Goal: Task Accomplishment & Management: Use online tool/utility

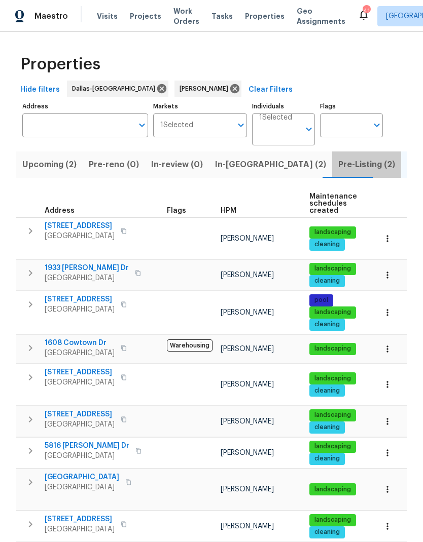
click at [338, 162] on span "Pre-Listing (2)" at bounding box center [366, 165] width 57 height 14
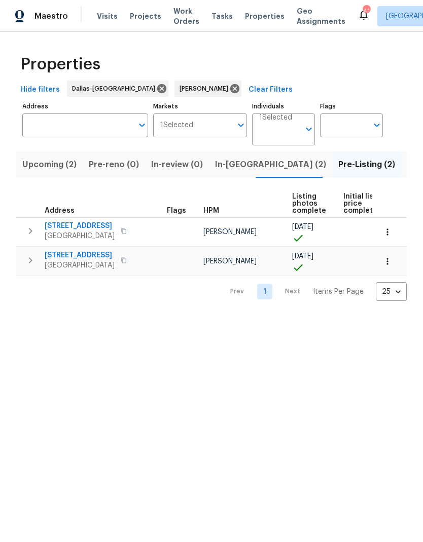
click at [30, 259] on icon "button" at bounding box center [31, 260] width 4 height 6
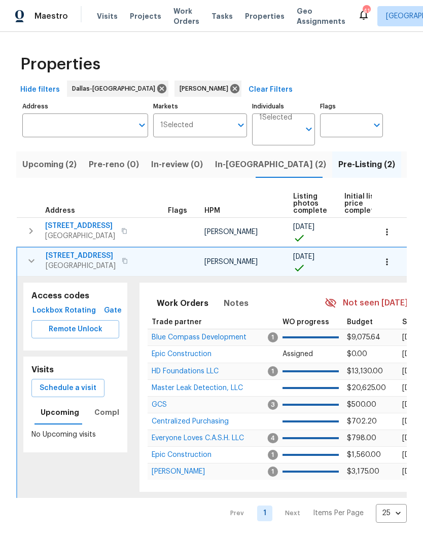
click at [82, 330] on span "Remote Unlock" at bounding box center [75, 329] width 71 height 13
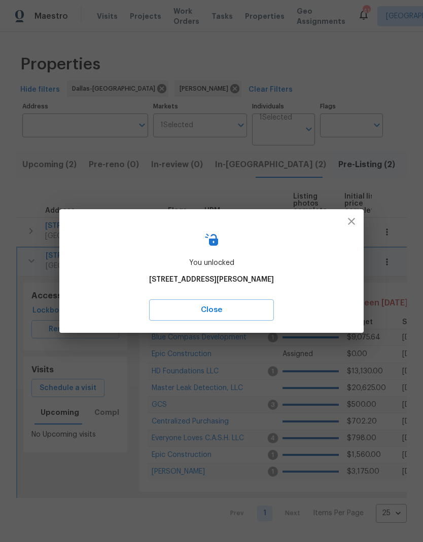
click at [243, 305] on span "Close" at bounding box center [211, 310] width 102 height 13
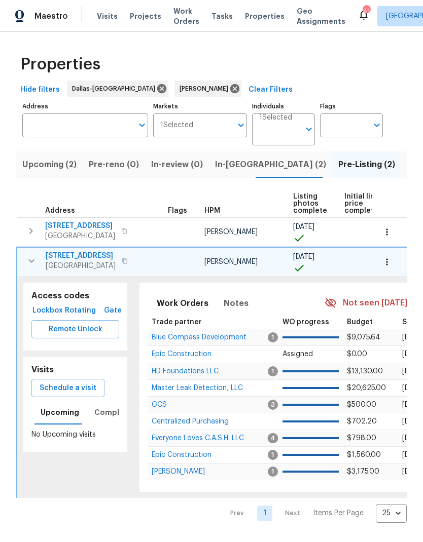
click at [69, 249] on td "3310 Bryn Mawr Dr Irving, TX 75062" at bounding box center [90, 261] width 146 height 26
click at [79, 255] on span "[STREET_ADDRESS]" at bounding box center [81, 256] width 70 height 10
click at [28, 263] on icon "button" at bounding box center [31, 261] width 12 height 12
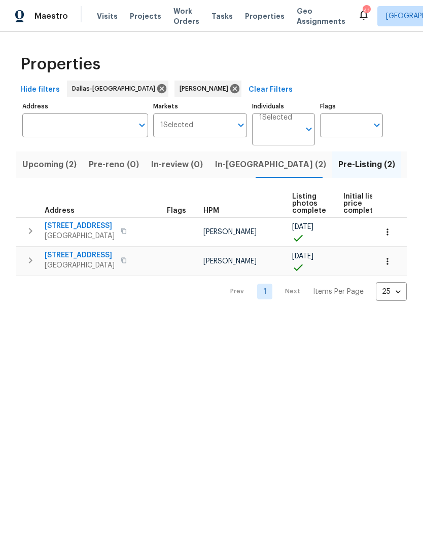
click at [245, 171] on span "In-reno (2)" at bounding box center [270, 165] width 111 height 14
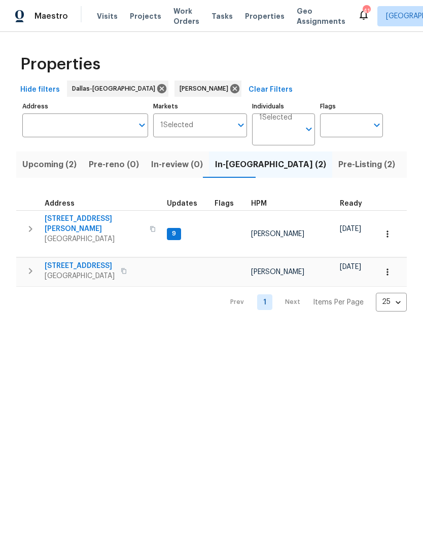
click at [59, 207] on span "Address" at bounding box center [60, 203] width 30 height 7
click at [64, 212] on td "6720 Craig St Fort Worth, TX 76112" at bounding box center [89, 229] width 146 height 36
click at [62, 223] on span "6720 Craig St" at bounding box center [94, 224] width 99 height 20
click at [70, 261] on span "806 SE 4th St" at bounding box center [80, 266] width 70 height 10
click at [388, 267] on icon "button" at bounding box center [387, 272] width 10 height 10
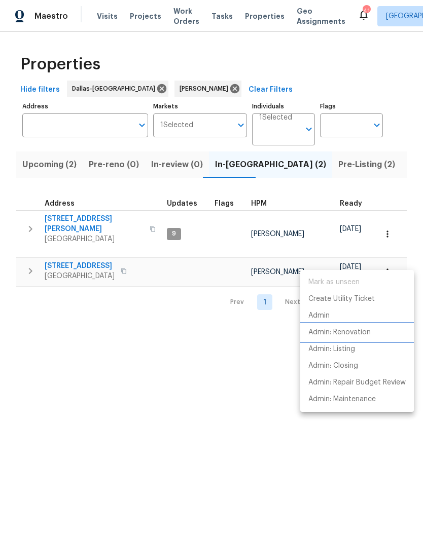
click at [354, 329] on p "Admin: Renovation" at bounding box center [339, 332] width 62 height 11
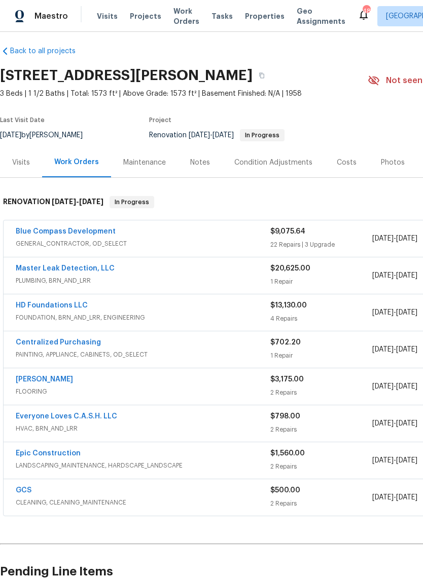
scroll to position [6, 0]
click at [55, 228] on link "Blue Compass Development" at bounding box center [66, 231] width 100 height 7
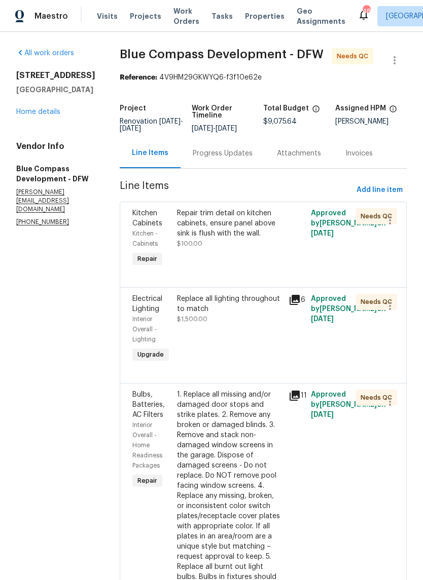
click at [250, 233] on div "Repair trim detail on kitchen cabinets, ensure panel above sink is flush with t…" at bounding box center [229, 223] width 105 height 30
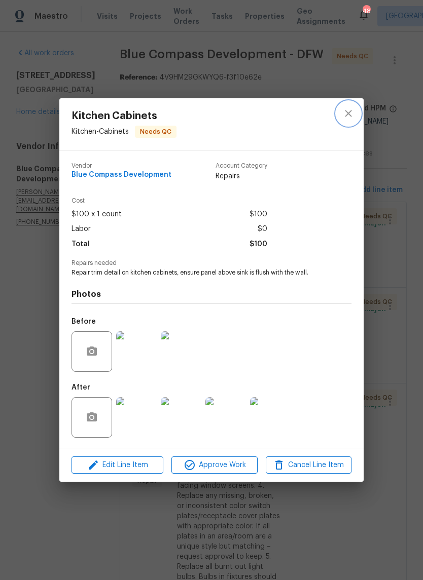
click at [348, 114] on icon "close" at bounding box center [348, 113] width 12 height 12
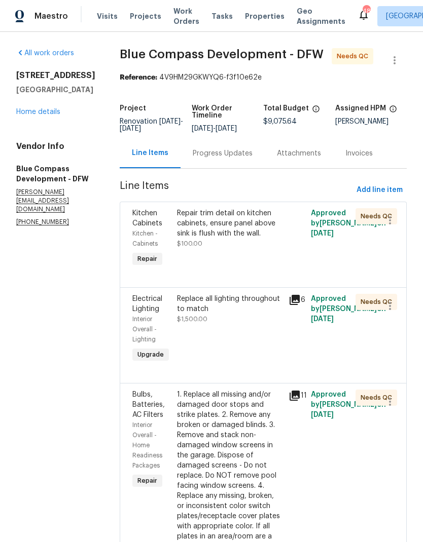
click at [247, 239] on div "Repair trim detail on kitchen cabinets, ensure panel above sink is flush with t…" at bounding box center [229, 223] width 105 height 30
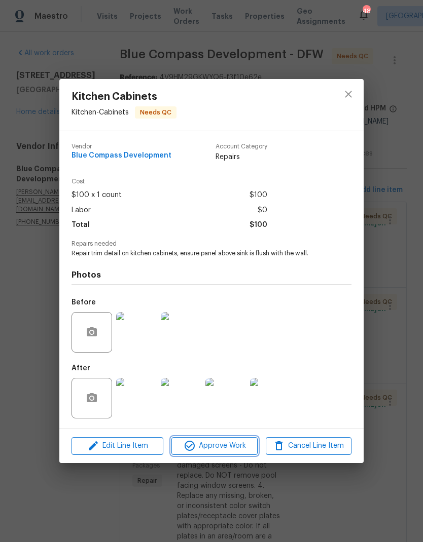
click at [224, 445] on span "Approve Work" at bounding box center [214, 446] width 80 height 13
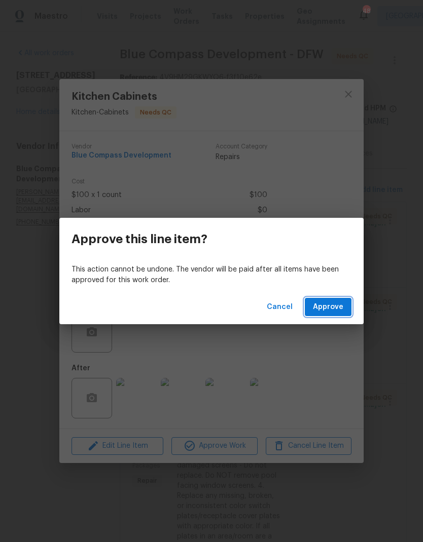
click at [327, 307] on span "Approve" at bounding box center [328, 307] width 30 height 13
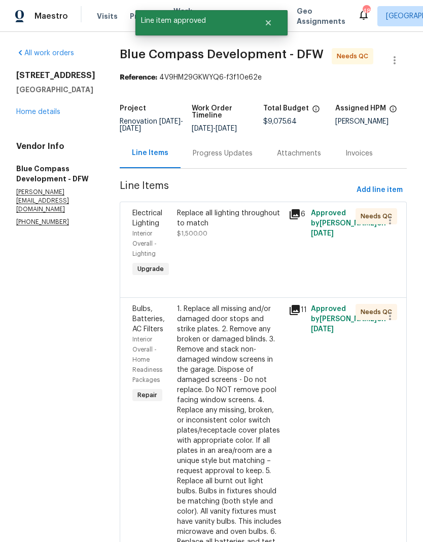
click at [240, 228] on div "Replace all lighting throughout to match" at bounding box center [229, 218] width 105 height 20
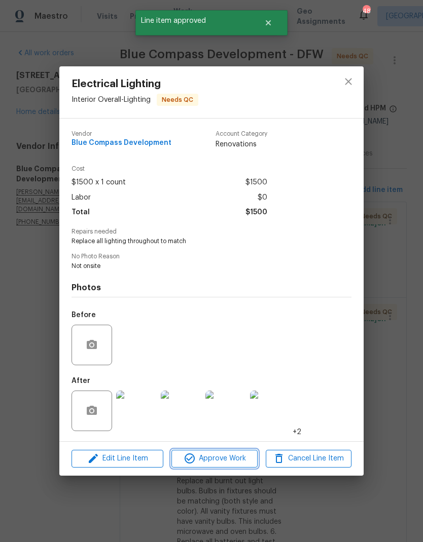
click at [228, 465] on span "Approve Work" at bounding box center [214, 459] width 80 height 13
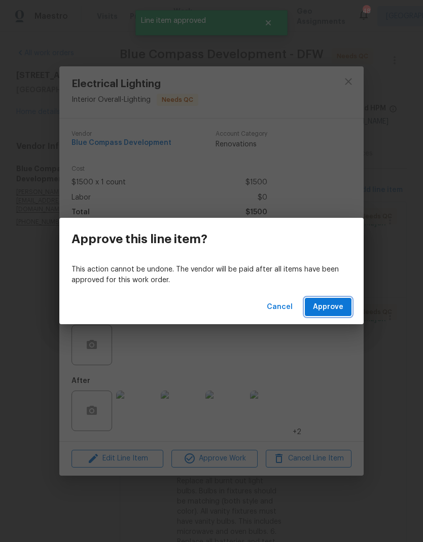
click at [322, 307] on span "Approve" at bounding box center [328, 307] width 30 height 13
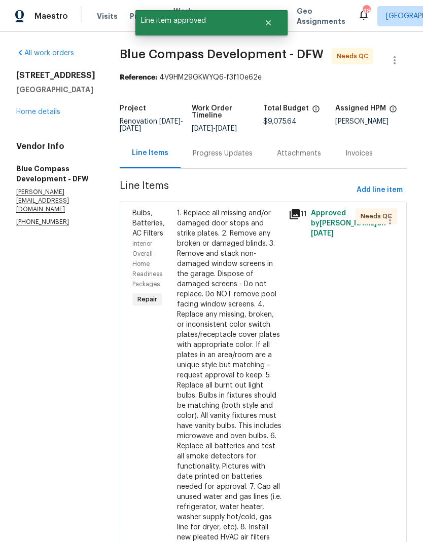
click at [260, 292] on div "1. Replace all missing and/or damaged door stops and strike plates. 2. Remove a…" at bounding box center [229, 375] width 105 height 334
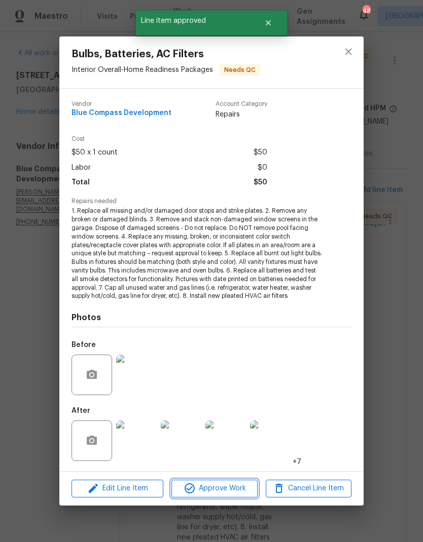
click at [226, 484] on span "Approve Work" at bounding box center [214, 488] width 80 height 13
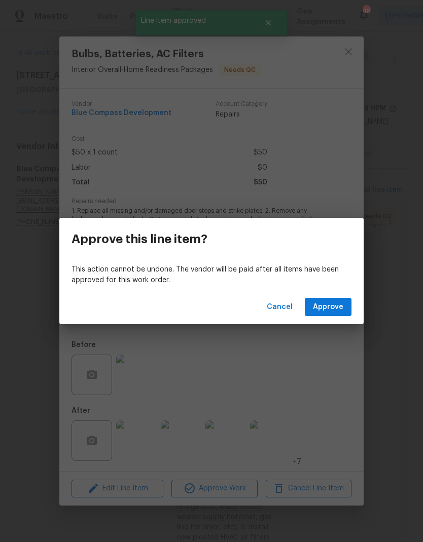
click at [332, 306] on span "Approve" at bounding box center [328, 307] width 30 height 13
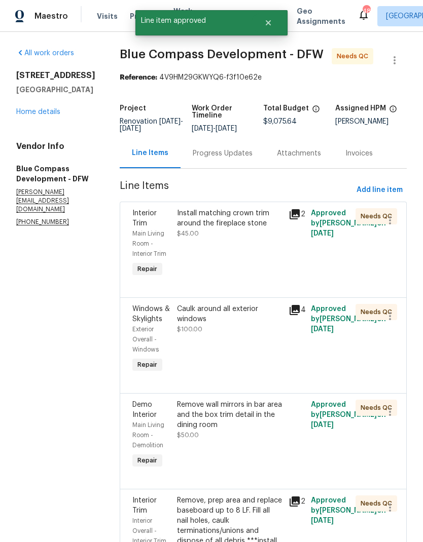
click at [263, 229] on div "Install matching crown trim around the fireplace stone" at bounding box center [229, 218] width 105 height 20
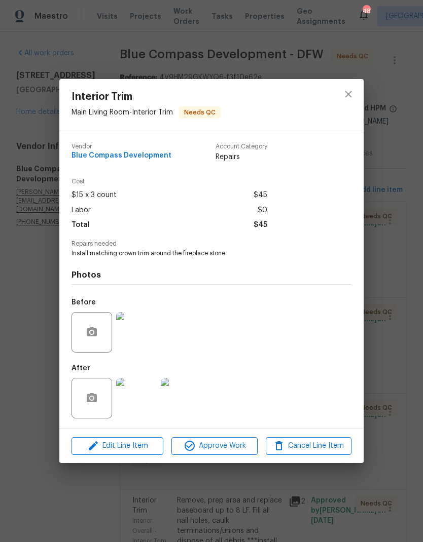
click at [231, 452] on span "Approve Work" at bounding box center [214, 446] width 80 height 13
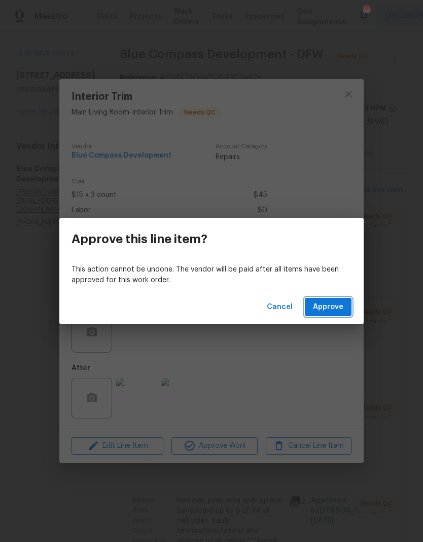
click at [331, 309] on span "Approve" at bounding box center [328, 307] width 30 height 13
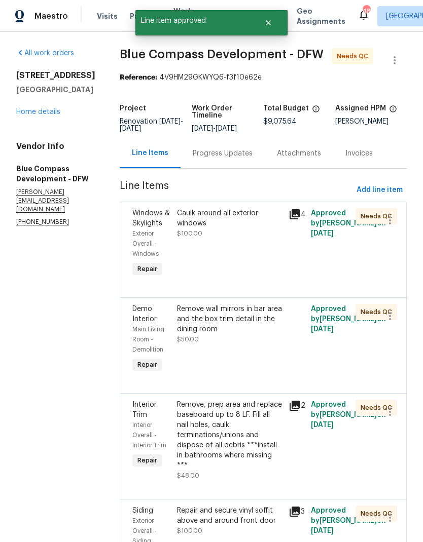
click at [248, 222] on div "Caulk around all exterior windows" at bounding box center [229, 218] width 105 height 20
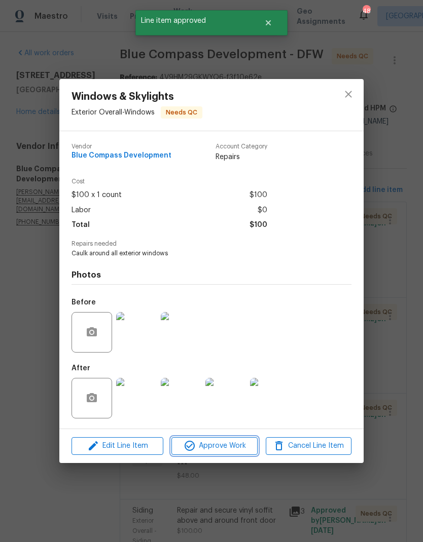
click at [241, 447] on span "Approve Work" at bounding box center [214, 446] width 80 height 13
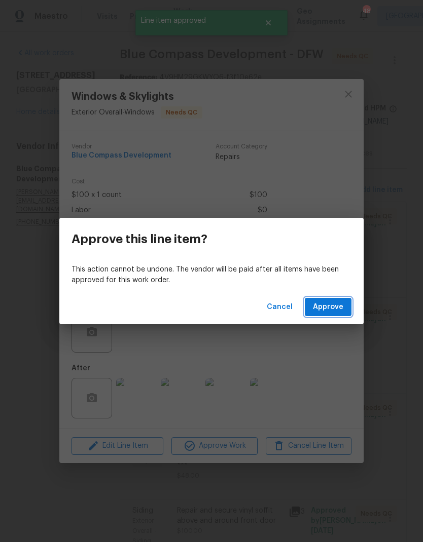
click at [340, 307] on span "Approve" at bounding box center [328, 307] width 30 height 13
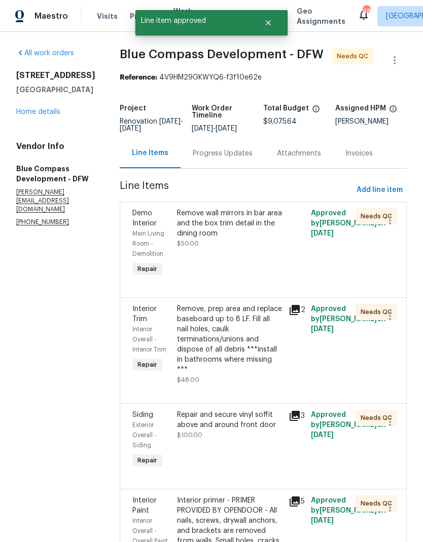
click at [255, 233] on div "Remove wall mirrors in bar area and the box trim detail in the dining room" at bounding box center [229, 223] width 105 height 30
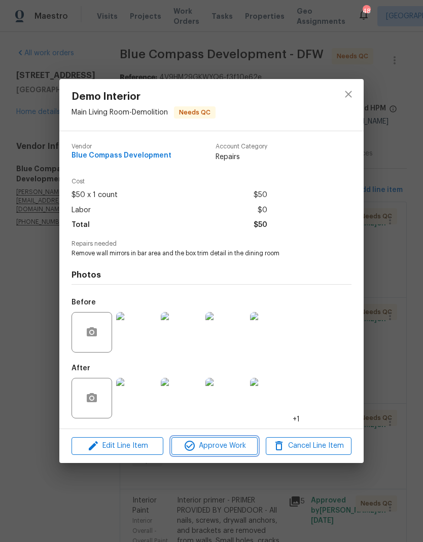
click at [231, 445] on span "Approve Work" at bounding box center [214, 446] width 80 height 13
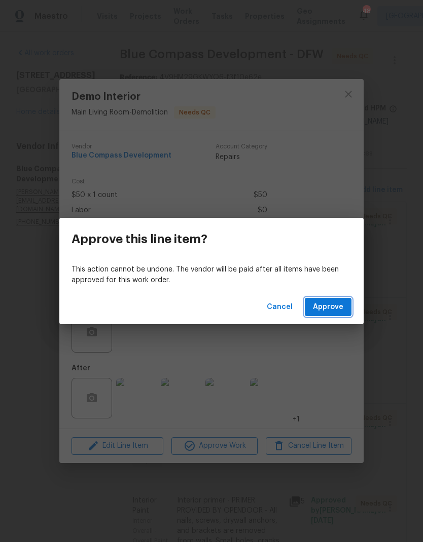
click at [330, 308] on span "Approve" at bounding box center [328, 307] width 30 height 13
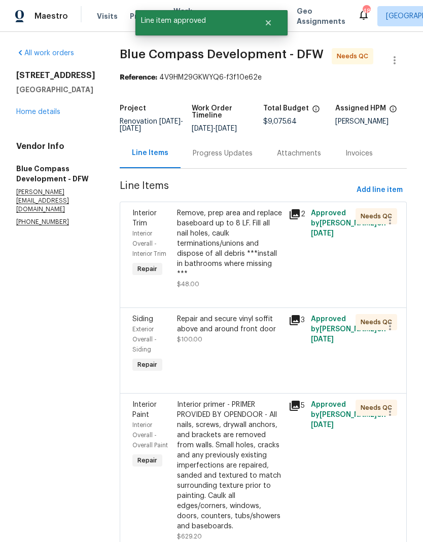
click at [255, 247] on div "Remove, prep area and replace baseboard up to 8 LF. Fill all nail holes, caulk …" at bounding box center [229, 243] width 105 height 71
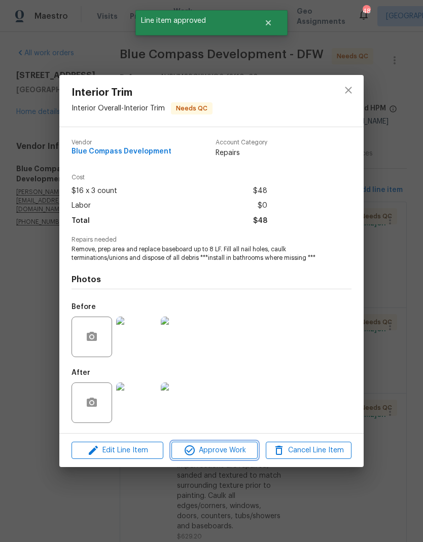
click at [219, 454] on span "Approve Work" at bounding box center [214, 450] width 80 height 13
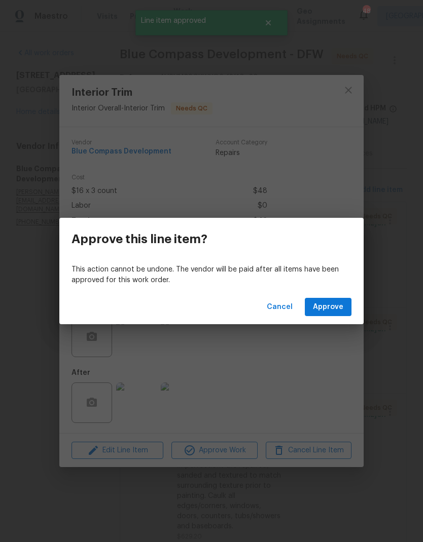
click at [340, 309] on span "Approve" at bounding box center [328, 307] width 30 height 13
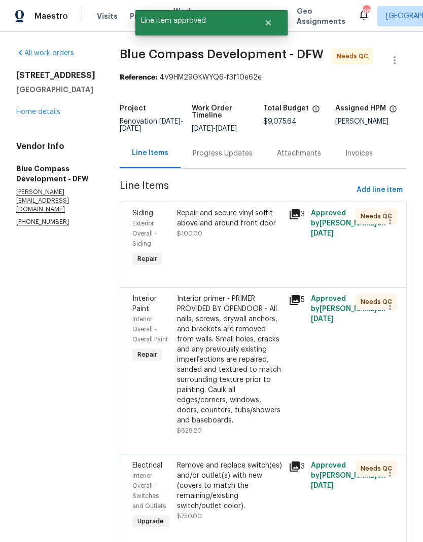
click at [262, 229] on div "Repair and secure vinyl soffit above and around front door" at bounding box center [229, 218] width 105 height 20
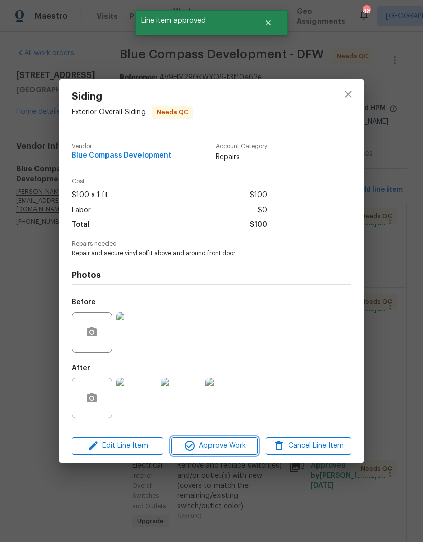
click at [220, 451] on span "Approve Work" at bounding box center [214, 446] width 80 height 13
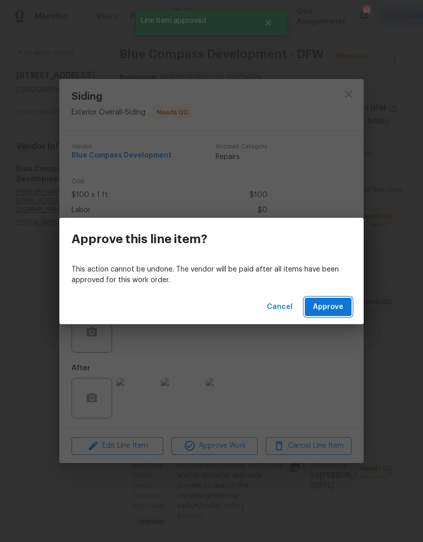
click at [338, 299] on button "Approve" at bounding box center [328, 307] width 47 height 19
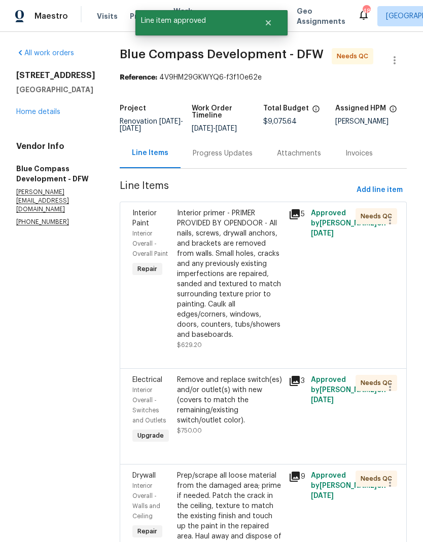
click at [264, 265] on div "Interior primer - PRIMER PROVIDED BY OPENDOOR - All nails, screws, drywall anch…" at bounding box center [229, 274] width 105 height 132
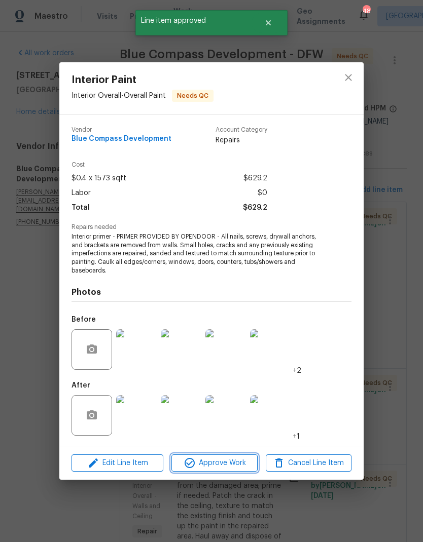
click at [224, 466] on span "Approve Work" at bounding box center [214, 463] width 80 height 13
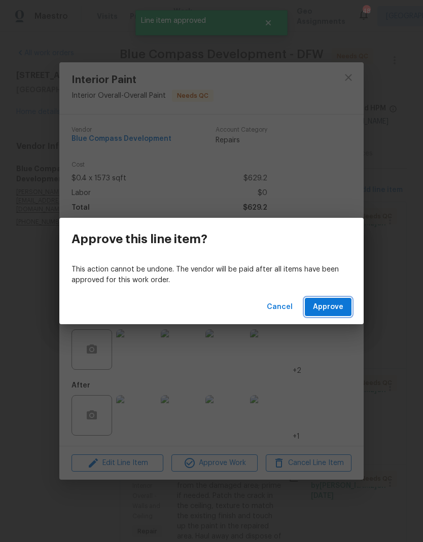
click at [340, 308] on span "Approve" at bounding box center [328, 307] width 30 height 13
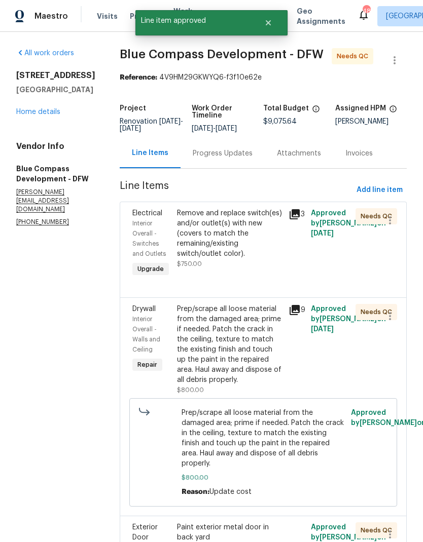
click at [256, 247] on div "Remove and replace switch(es) and/or outlet(s) with new (covers to match the re…" at bounding box center [229, 233] width 105 height 51
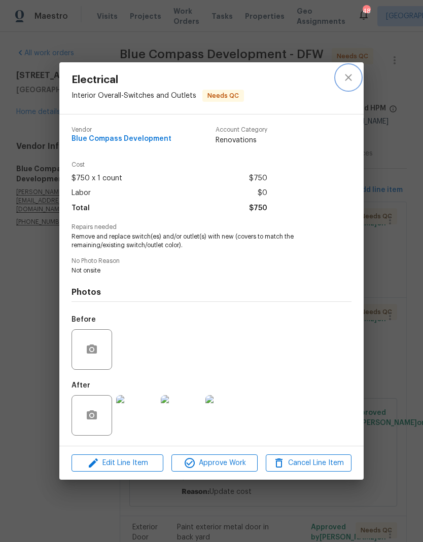
click at [350, 72] on icon "close" at bounding box center [348, 77] width 12 height 12
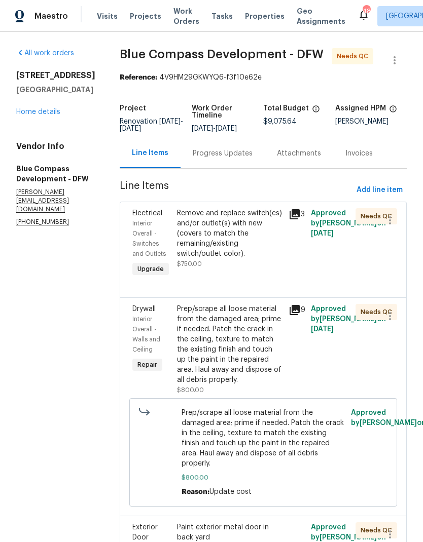
click at [255, 252] on div "Remove and replace switch(es) and/or outlet(s) with new (covers to match the re…" at bounding box center [229, 233] width 105 height 51
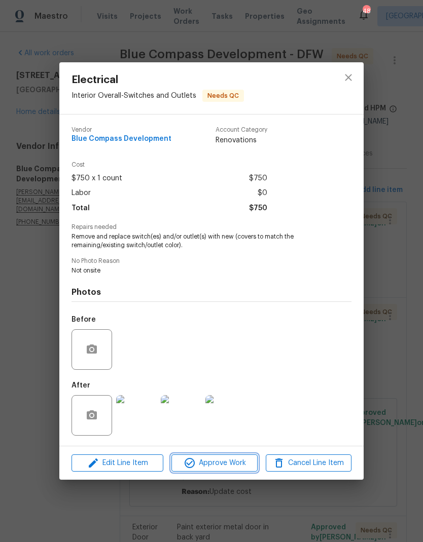
click at [224, 467] on span "Approve Work" at bounding box center [214, 463] width 80 height 13
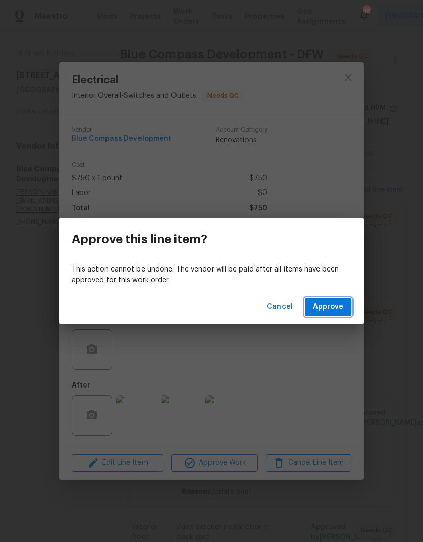
click at [334, 310] on span "Approve" at bounding box center [328, 307] width 30 height 13
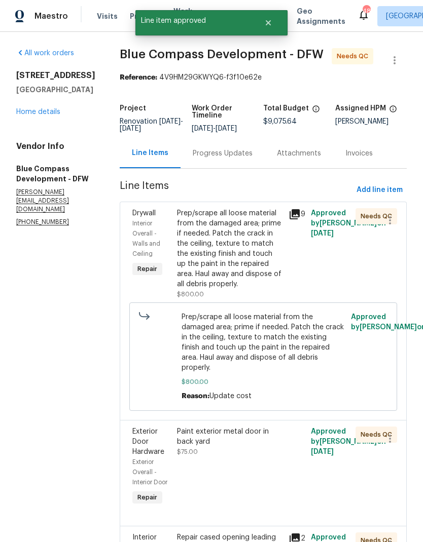
click at [255, 282] on div "Prep/scrape all loose material from the damaged area; prime if needed. Patch th…" at bounding box center [229, 248] width 105 height 81
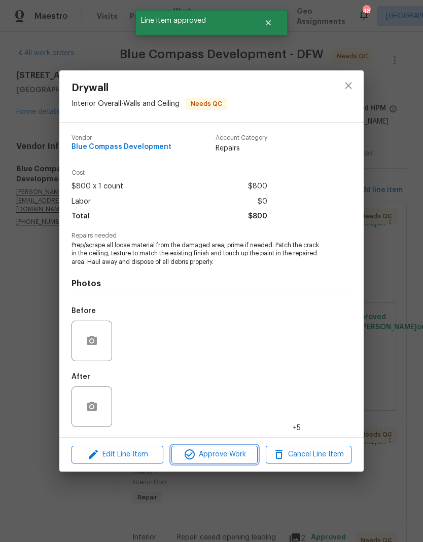
click at [232, 458] on span "Approve Work" at bounding box center [214, 454] width 80 height 13
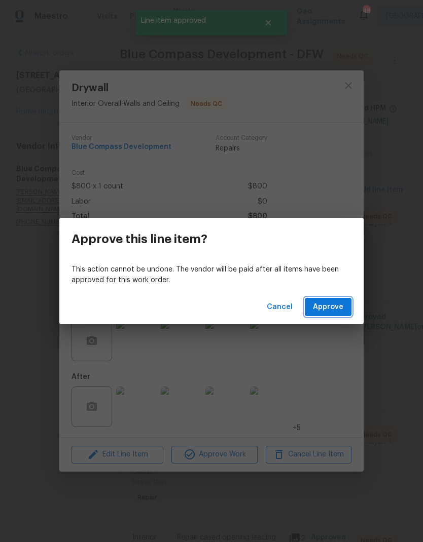
click at [334, 313] on span "Approve" at bounding box center [328, 307] width 30 height 13
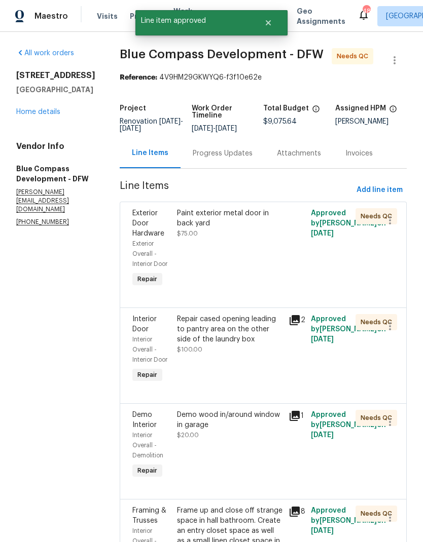
click at [255, 219] on div "Paint exterior metal door in back yard" at bounding box center [229, 218] width 105 height 20
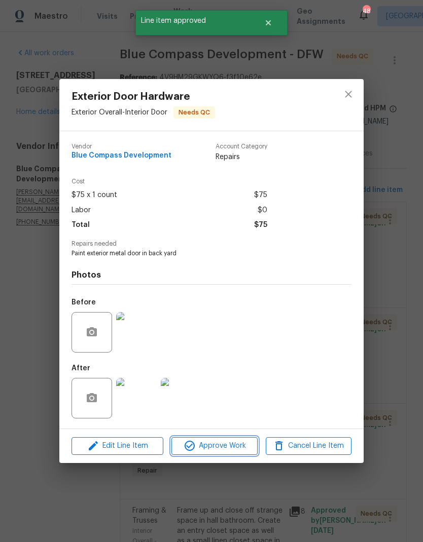
click at [230, 447] on span "Approve Work" at bounding box center [214, 446] width 80 height 13
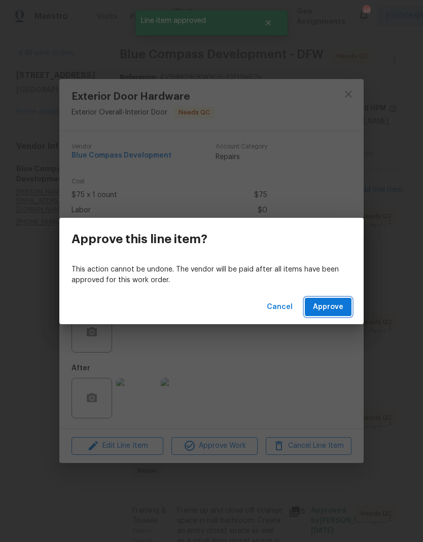
click at [333, 309] on span "Approve" at bounding box center [328, 307] width 30 height 13
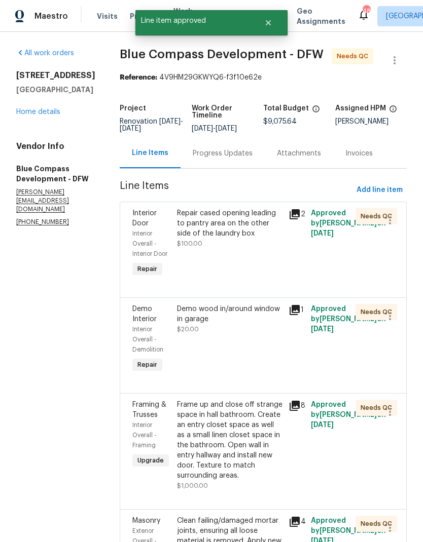
click at [258, 239] on div "Repair cased opening leading to pantry area on the other side of the laundry box" at bounding box center [229, 223] width 105 height 30
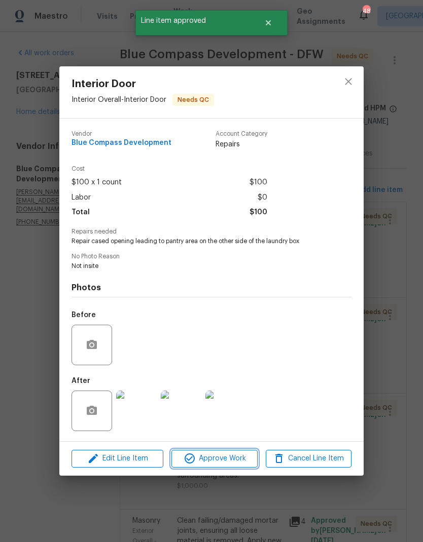
click at [226, 464] on span "Approve Work" at bounding box center [214, 459] width 80 height 13
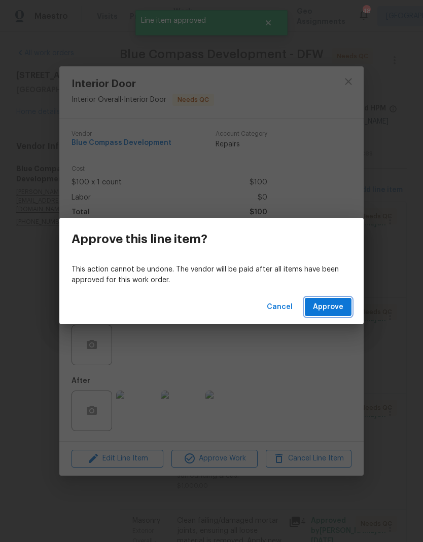
click at [342, 304] on span "Approve" at bounding box center [328, 307] width 30 height 13
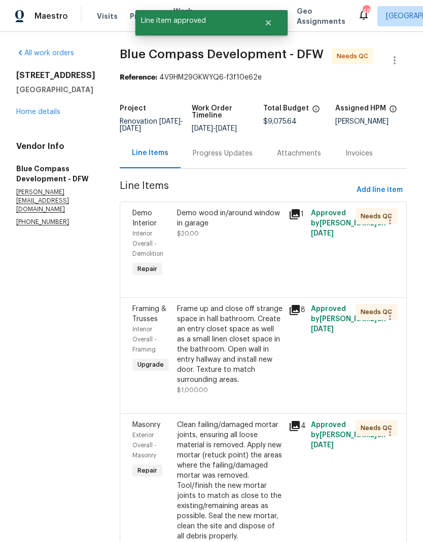
click at [251, 227] on div "Demo wood in/around window in garage" at bounding box center [229, 218] width 105 height 20
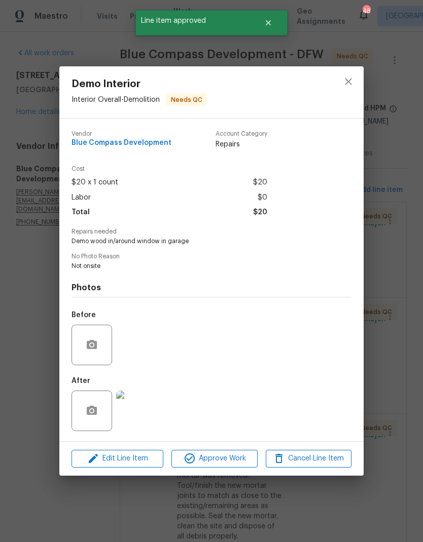
click at [223, 462] on span "Approve Work" at bounding box center [214, 459] width 80 height 13
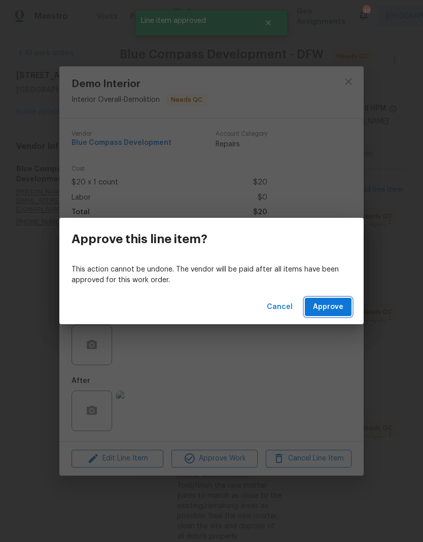
click at [326, 313] on button "Approve" at bounding box center [328, 307] width 47 height 19
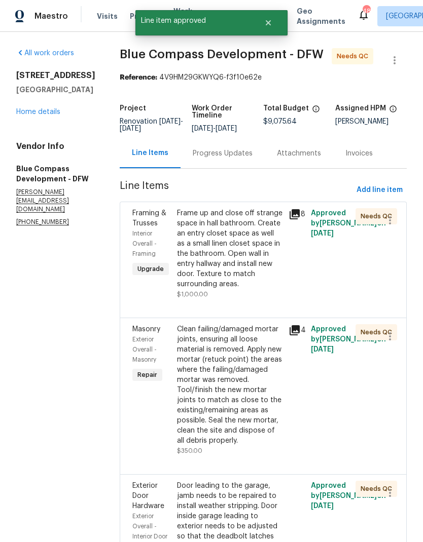
click at [247, 266] on div "Frame up and close off strange space in hall bathroom. Create an entry closet s…" at bounding box center [229, 248] width 105 height 81
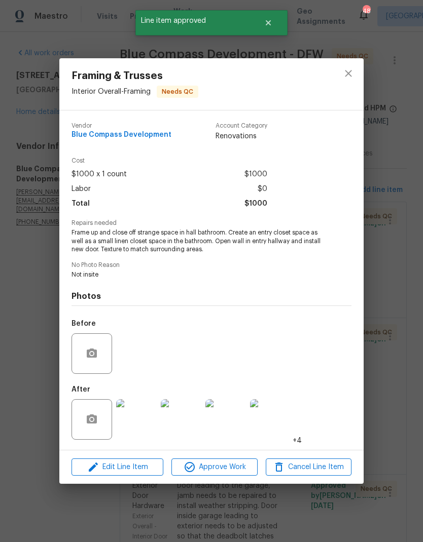
click at [220, 470] on span "Approve Work" at bounding box center [214, 467] width 80 height 13
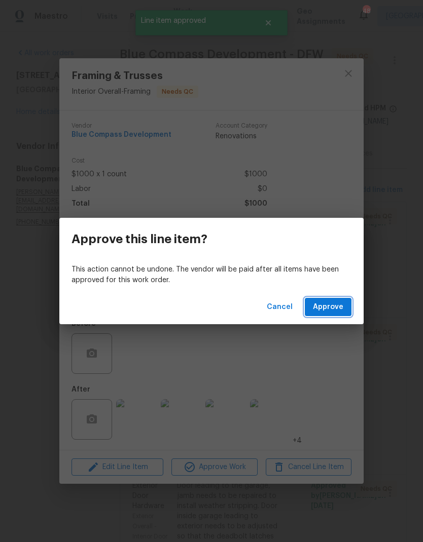
click at [335, 306] on span "Approve" at bounding box center [328, 307] width 30 height 13
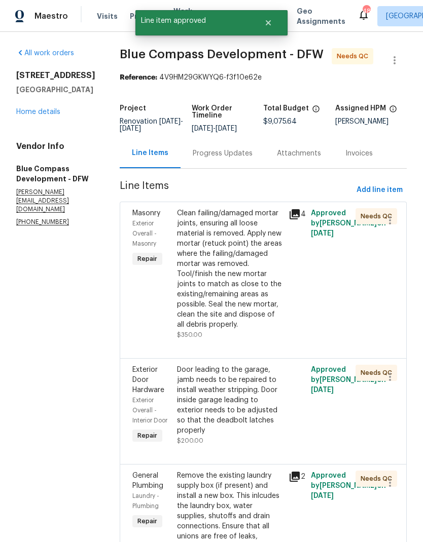
click at [252, 311] on div "Clean failing/damaged mortar joints, ensuring all loose material is removed. Ap…" at bounding box center [229, 269] width 105 height 122
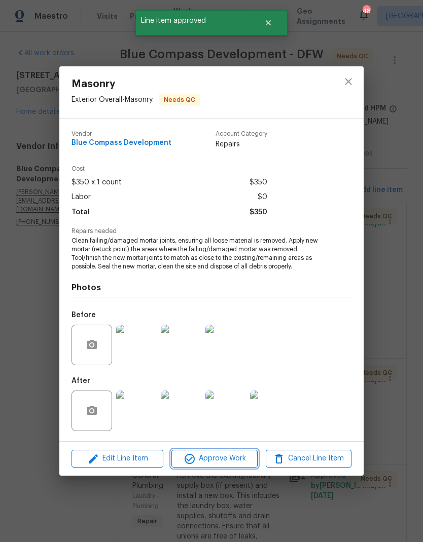
click at [232, 461] on span "Approve Work" at bounding box center [214, 459] width 80 height 13
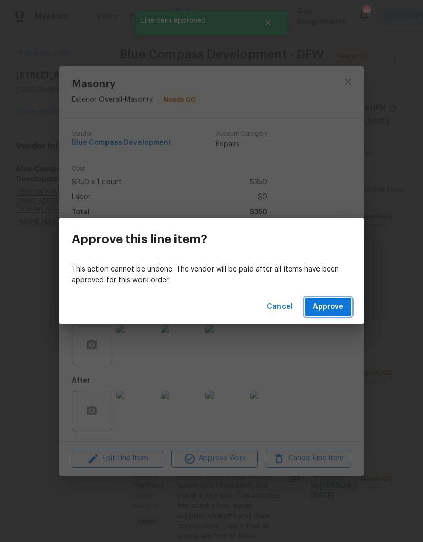
click at [324, 307] on span "Approve" at bounding box center [328, 307] width 30 height 13
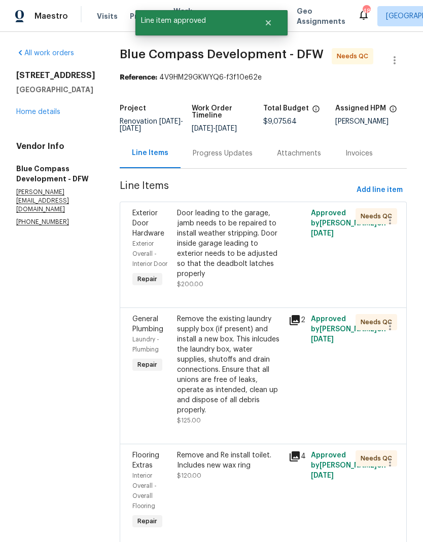
click at [260, 243] on div "Door leading to the garage, jamb needs to be repaired to install weather stripp…" at bounding box center [229, 243] width 105 height 71
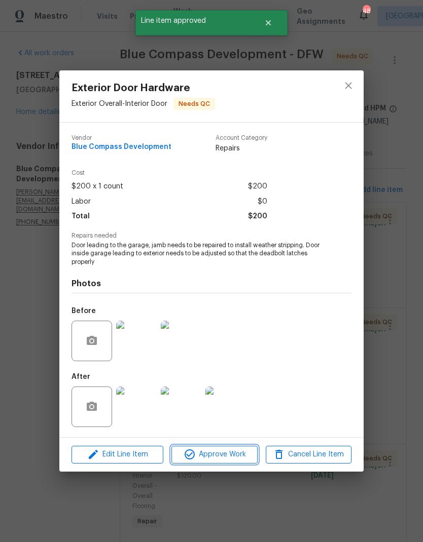
click at [227, 459] on span "Approve Work" at bounding box center [214, 454] width 80 height 13
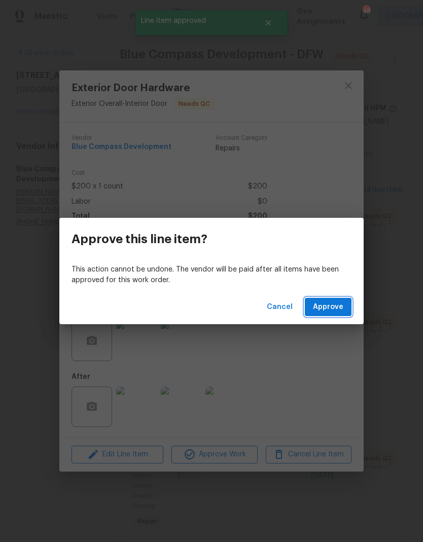
click at [330, 312] on span "Approve" at bounding box center [328, 307] width 30 height 13
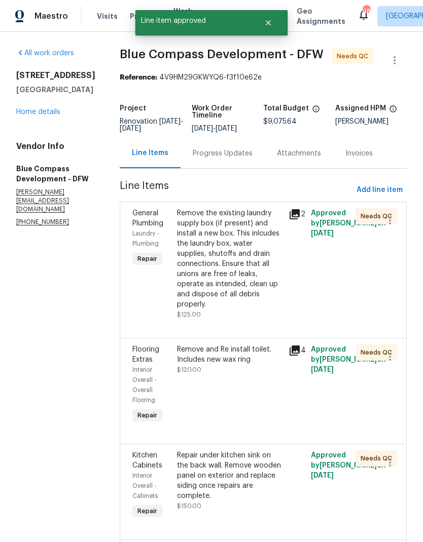
click at [255, 289] on div "Remove the existing laundry supply box (if present) and install a new box. This…" at bounding box center [229, 258] width 105 height 101
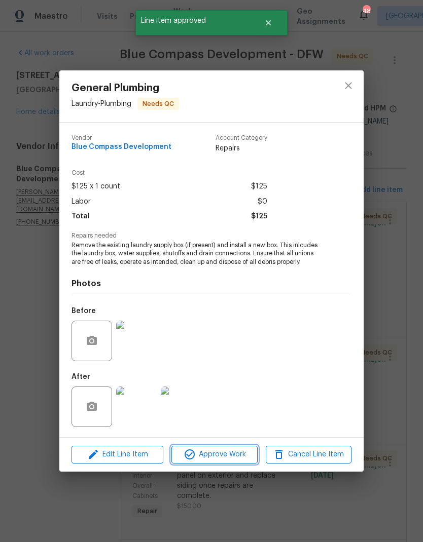
click at [224, 457] on span "Approve Work" at bounding box center [214, 454] width 80 height 13
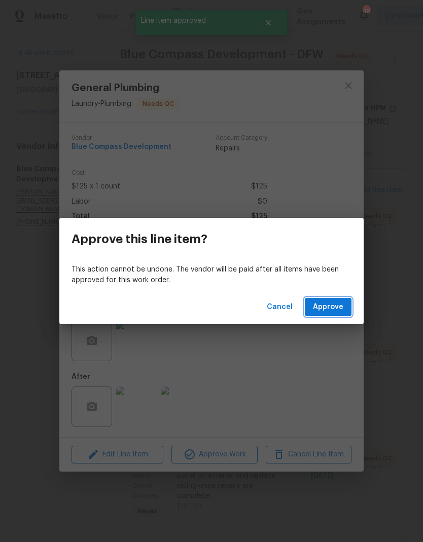
click at [332, 310] on span "Approve" at bounding box center [328, 307] width 30 height 13
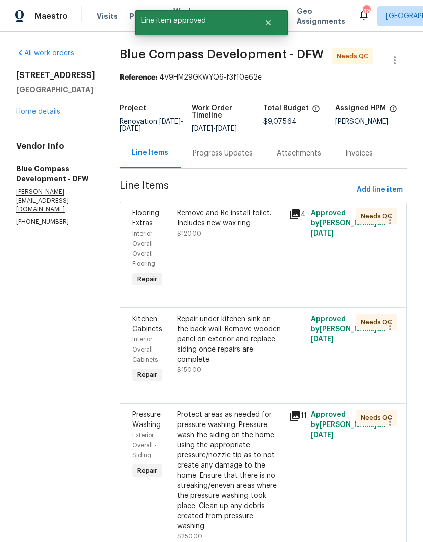
click at [250, 229] on div "Remove and Re install toilet. Includes new wax ring" at bounding box center [229, 218] width 105 height 20
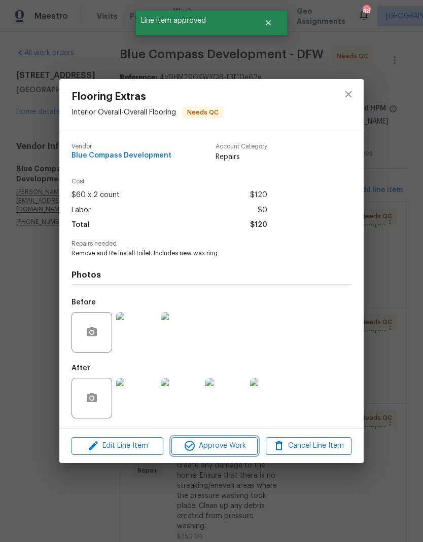
click at [224, 443] on span "Approve Work" at bounding box center [214, 446] width 80 height 13
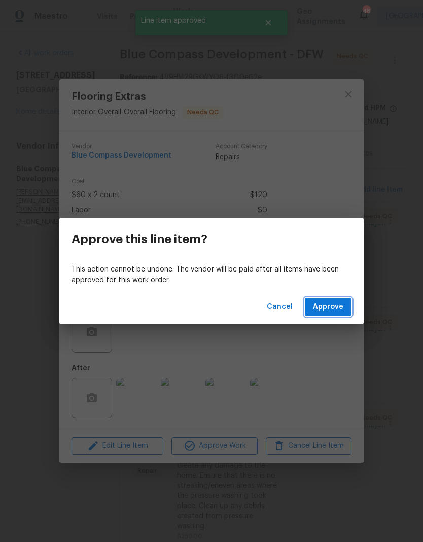
click at [333, 303] on span "Approve" at bounding box center [328, 307] width 30 height 13
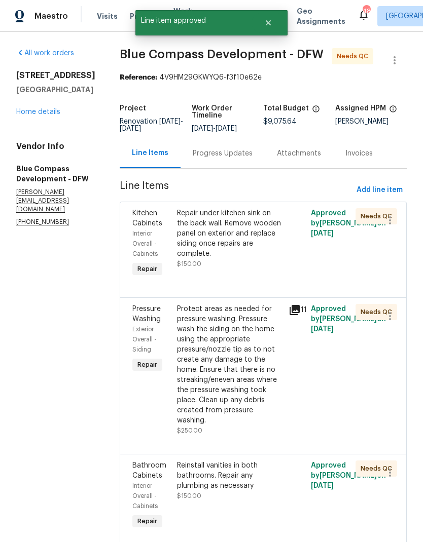
click at [266, 249] on div "Repair under kitchen sink on the back wall. Remove wooden panel on exterior and…" at bounding box center [229, 233] width 105 height 51
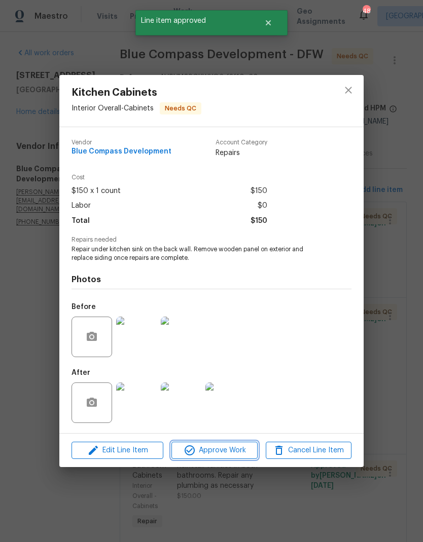
click at [222, 453] on span "Approve Work" at bounding box center [214, 450] width 80 height 13
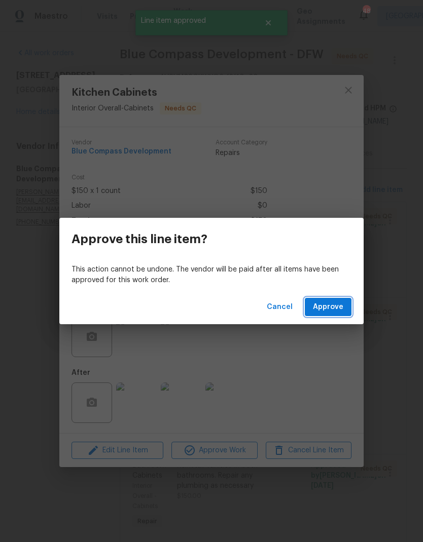
click at [338, 305] on span "Approve" at bounding box center [328, 307] width 30 height 13
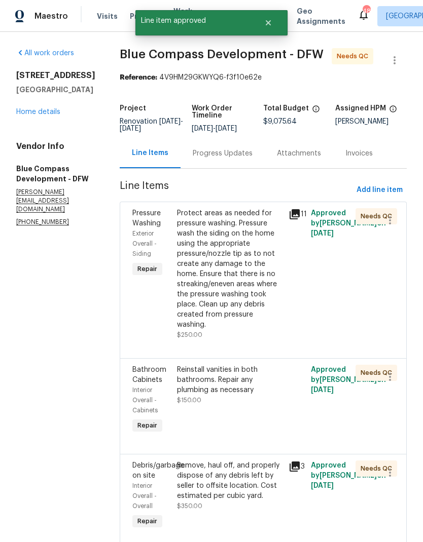
click at [261, 293] on div "Protect areas as needed for pressure washing. Pressure wash the siding on the h…" at bounding box center [229, 269] width 105 height 122
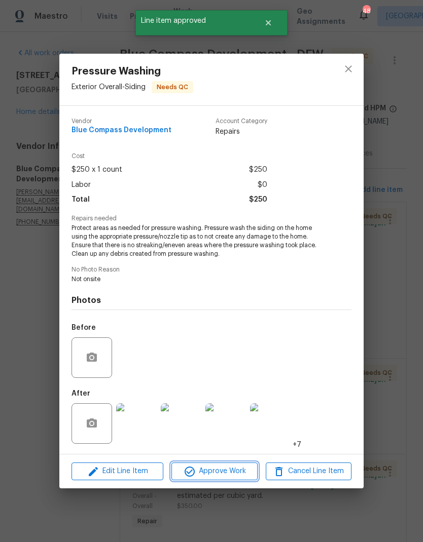
click at [222, 478] on span "Approve Work" at bounding box center [214, 471] width 80 height 13
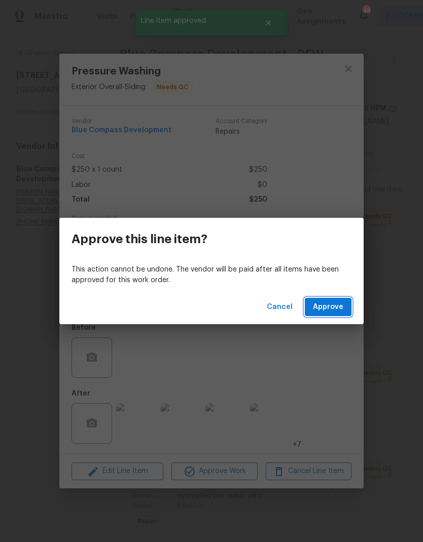
click at [337, 307] on span "Approve" at bounding box center [328, 307] width 30 height 13
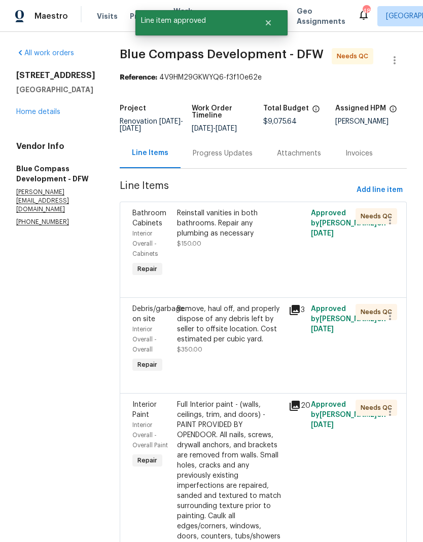
click at [252, 239] on div "Reinstall vanities in both bathrooms. Repair any plumbing as necessary" at bounding box center [229, 223] width 105 height 30
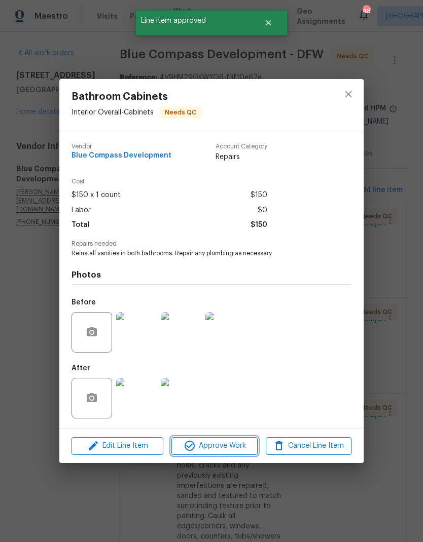
click at [222, 443] on span "Approve Work" at bounding box center [214, 446] width 80 height 13
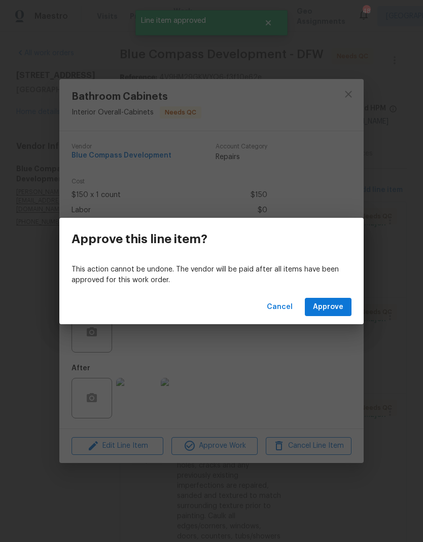
click at [331, 310] on span "Approve" at bounding box center [328, 307] width 30 height 13
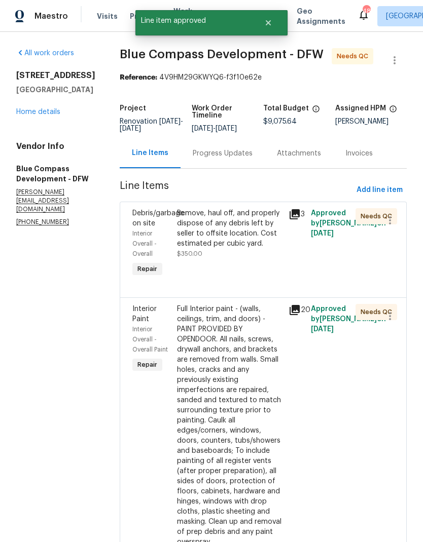
click at [246, 231] on div "Remove, haul off, and properly dispose of any debris left by seller to offsite …" at bounding box center [229, 228] width 105 height 41
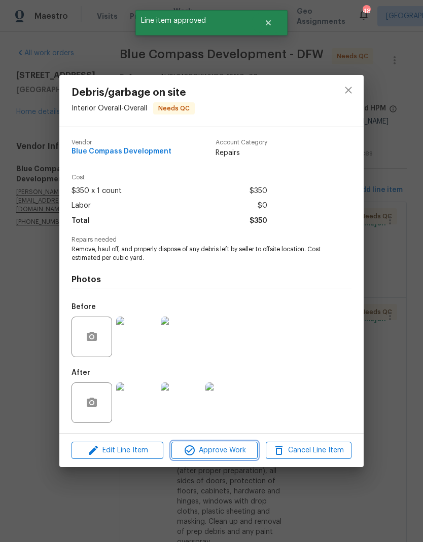
click at [224, 456] on span "Approve Work" at bounding box center [214, 450] width 80 height 13
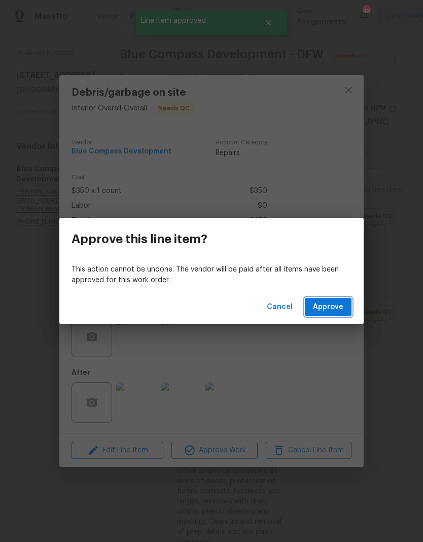
click at [328, 304] on span "Approve" at bounding box center [328, 307] width 30 height 13
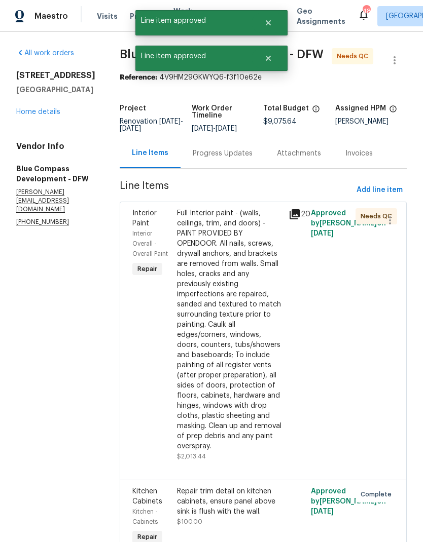
click at [243, 255] on div "Full Interior paint - (walls, ceilings, trim, and doors) - PAINT PROVIDED BY OP…" at bounding box center [229, 329] width 105 height 243
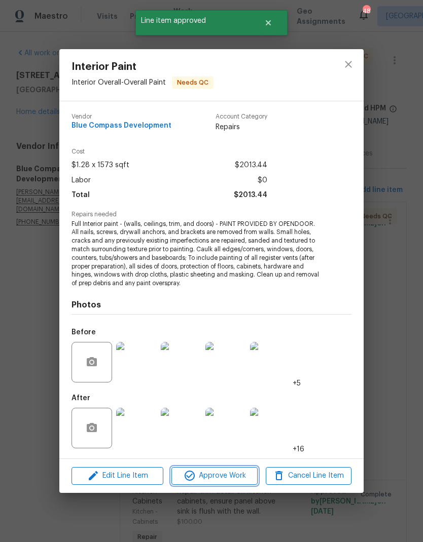
click at [235, 471] on span "Approve Work" at bounding box center [214, 476] width 80 height 13
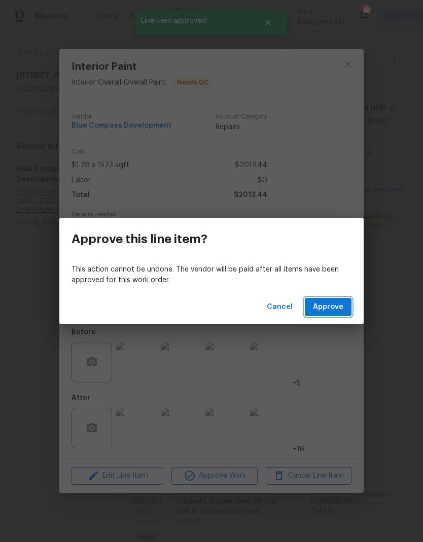
click at [340, 309] on span "Approve" at bounding box center [328, 307] width 30 height 13
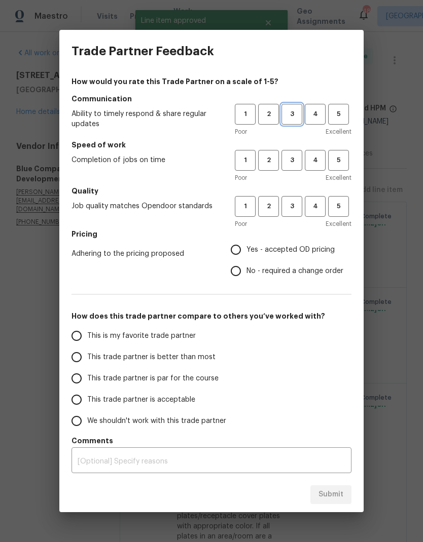
click at [293, 108] on button "3" at bounding box center [291, 114] width 21 height 21
click at [295, 199] on button "3" at bounding box center [291, 206] width 21 height 21
click at [243, 250] on input "Yes - accepted OD pricing" at bounding box center [235, 249] width 21 height 21
radio input "true"
click at [241, 268] on input "No - required a change order" at bounding box center [235, 270] width 21 height 21
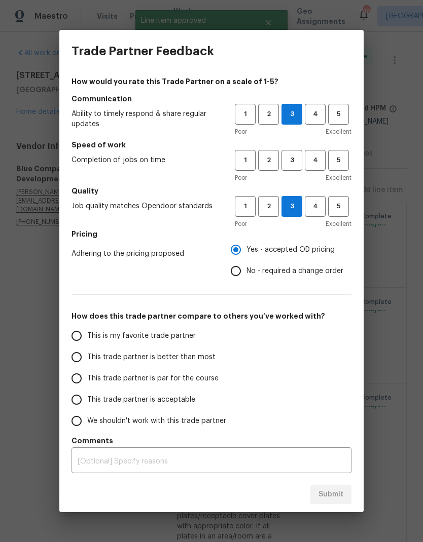
radio input "true"
click at [79, 380] on input "This trade partner is par for the course" at bounding box center [76, 378] width 21 height 21
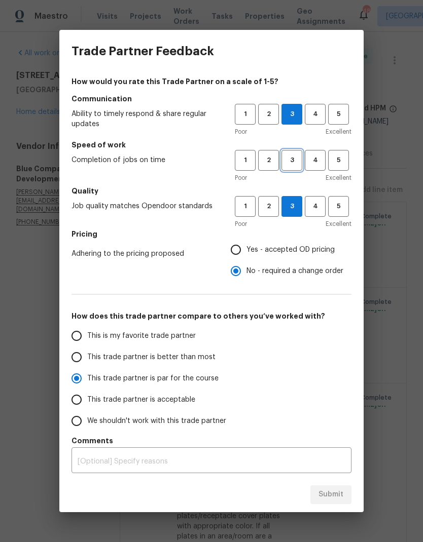
click at [295, 165] on span "3" at bounding box center [291, 161] width 19 height 12
radio input "true"
click at [337, 493] on span "Submit" at bounding box center [330, 495] width 25 height 13
radio input "false"
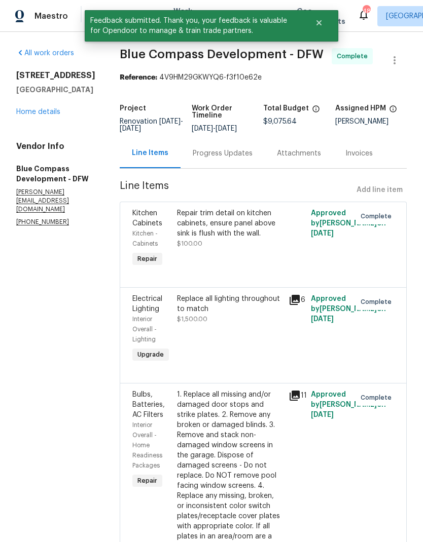
click at [38, 114] on link "Home details" at bounding box center [38, 111] width 44 height 7
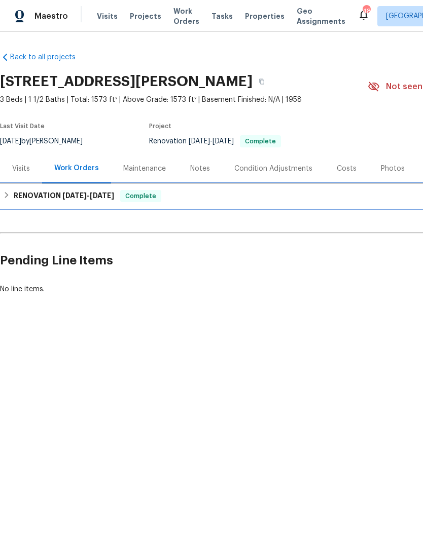
click at [30, 192] on h6 "RENOVATION [DATE] - [DATE]" at bounding box center [64, 196] width 100 height 12
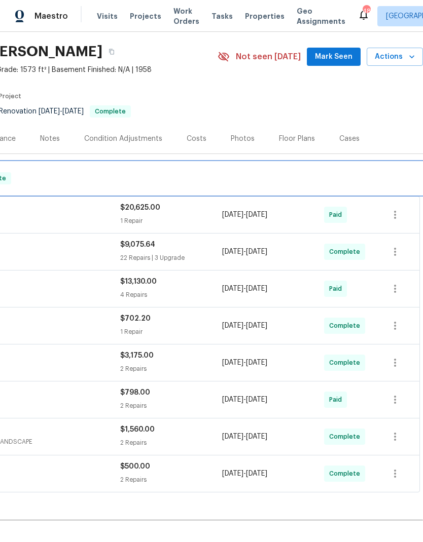
scroll to position [29, 150]
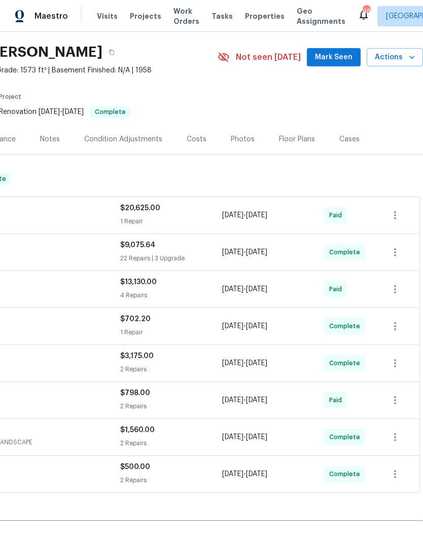
click at [192, 137] on div "Costs" at bounding box center [196, 139] width 20 height 10
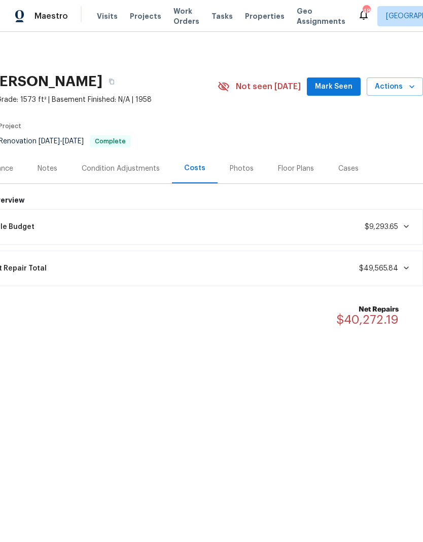
click at [403, 265] on icon at bounding box center [406, 268] width 8 height 8
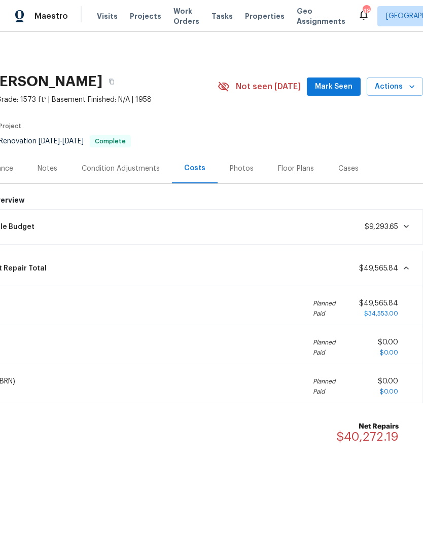
click at [405, 264] on icon at bounding box center [406, 268] width 8 height 8
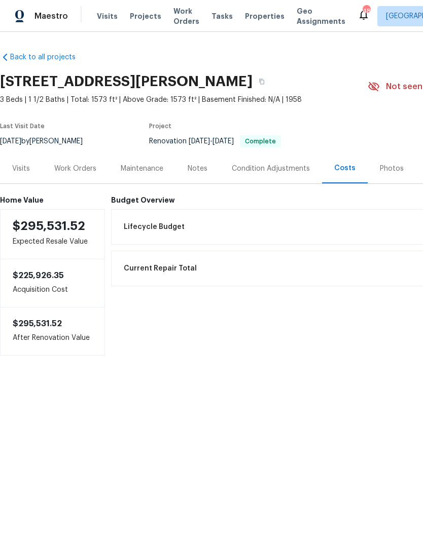
scroll to position [0, 0]
click at [29, 162] on div "Visits" at bounding box center [21, 169] width 42 height 30
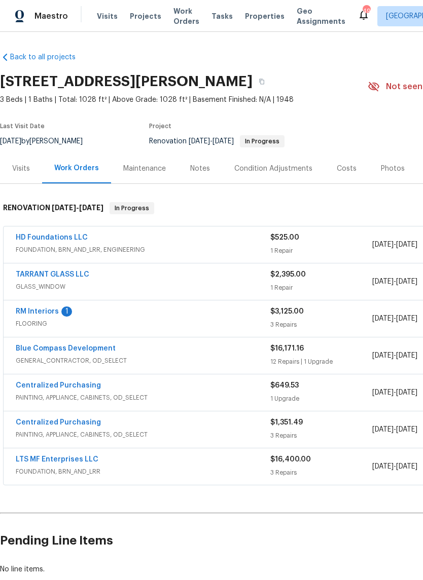
click at [73, 271] on link "TARRANT GLASS LLC" at bounding box center [52, 274] width 73 height 7
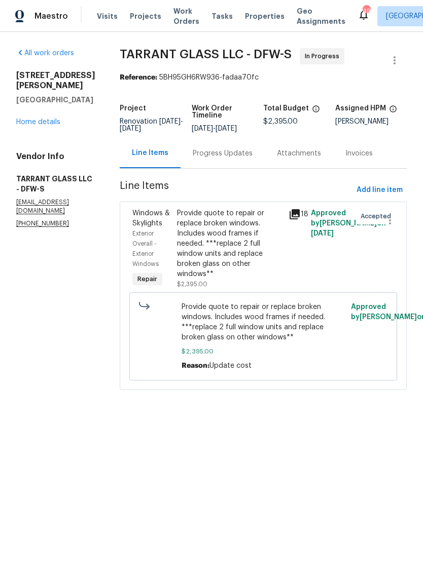
click at [52, 119] on link "Home details" at bounding box center [38, 122] width 44 height 7
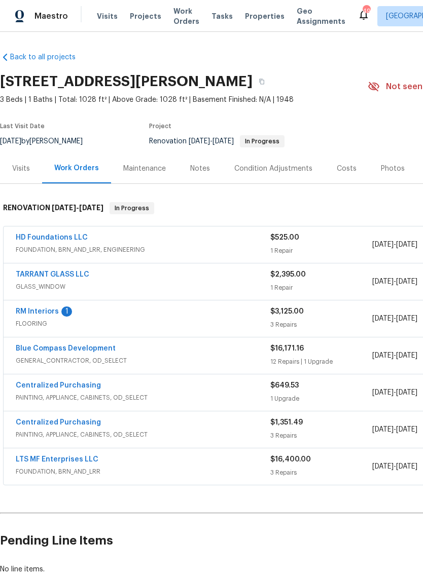
click at [49, 310] on link "RM Interiors" at bounding box center [37, 311] width 43 height 7
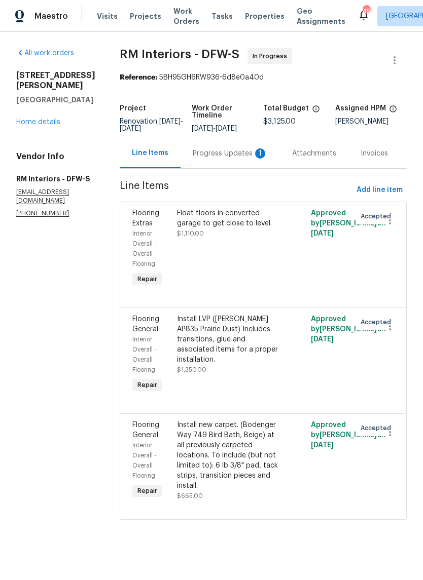
click at [219, 156] on div "Progress Updates 1" at bounding box center [230, 153] width 75 height 10
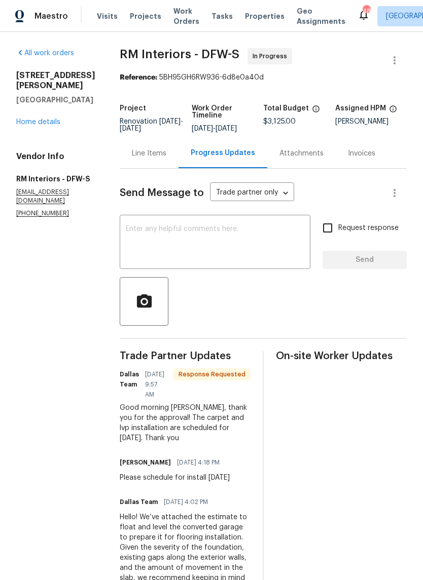
click at [40, 125] on link "Home details" at bounding box center [38, 122] width 44 height 7
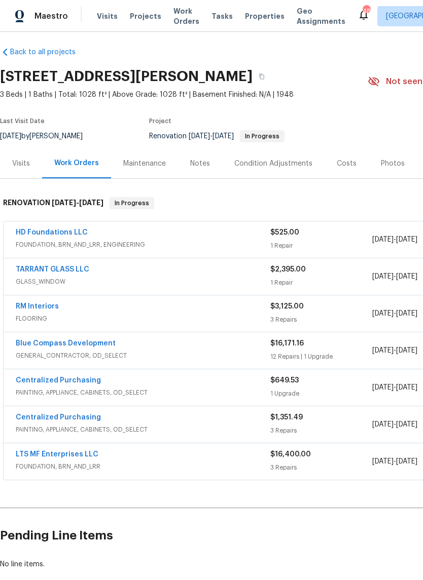
scroll to position [5, 0]
click at [50, 234] on link "HD Foundations LLC" at bounding box center [52, 232] width 72 height 7
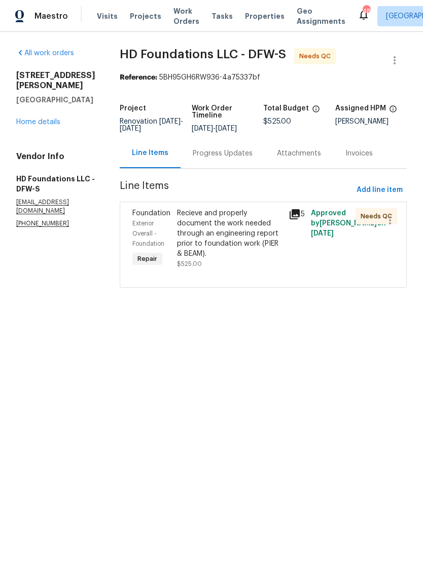
click at [241, 244] on div "Recieve and properly document the work needed through an engineering report pri…" at bounding box center [229, 233] width 105 height 51
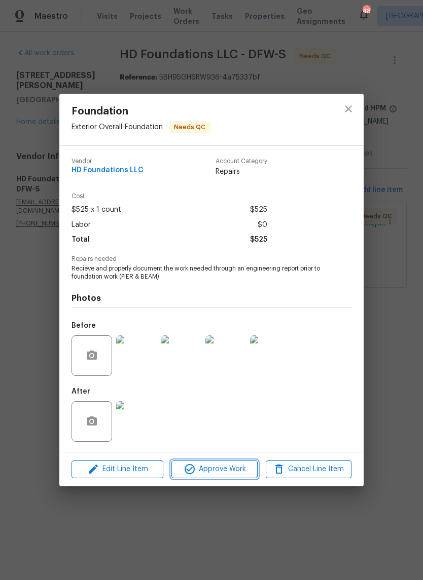
click at [233, 467] on span "Approve Work" at bounding box center [214, 469] width 80 height 13
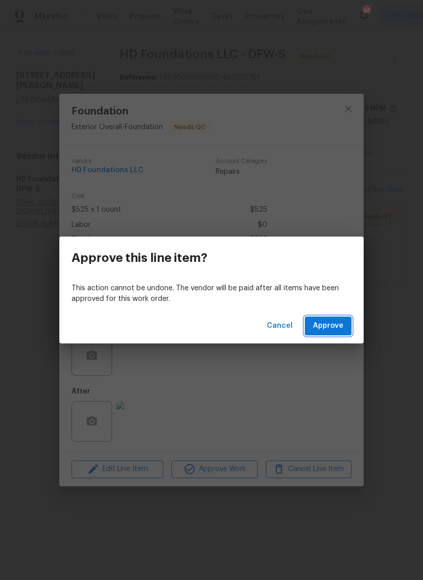
click at [336, 323] on span "Approve" at bounding box center [328, 326] width 30 height 13
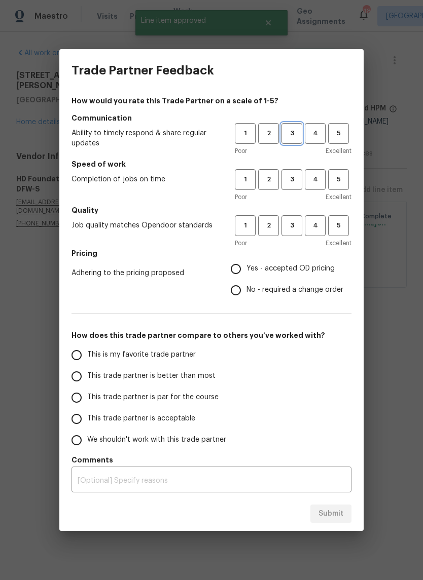
click at [294, 134] on span "3" at bounding box center [291, 134] width 19 height 12
click at [295, 179] on span "3" at bounding box center [291, 180] width 19 height 12
click at [239, 268] on input "Yes - accepted OD pricing" at bounding box center [235, 268] width 21 height 21
radio input "true"
click at [294, 222] on span "3" at bounding box center [291, 226] width 19 height 12
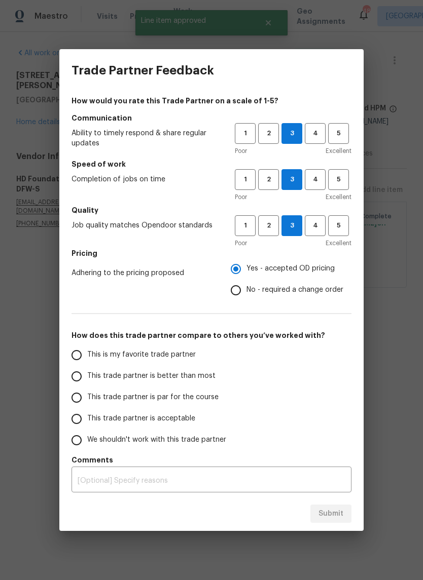
click at [81, 399] on input "This trade partner is par for the course" at bounding box center [76, 397] width 21 height 21
click at [329, 521] on button "Submit" at bounding box center [330, 514] width 41 height 19
radio input "true"
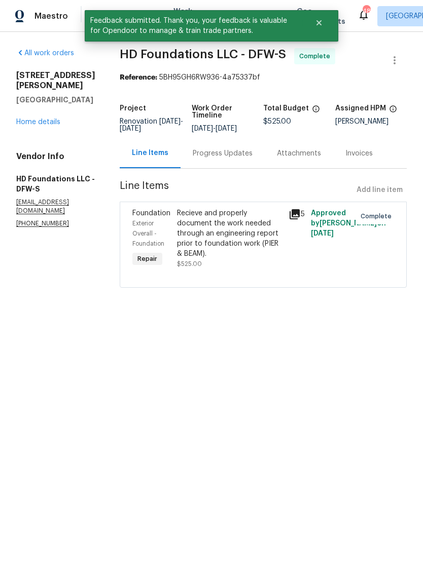
click at [35, 119] on link "Home details" at bounding box center [38, 122] width 44 height 7
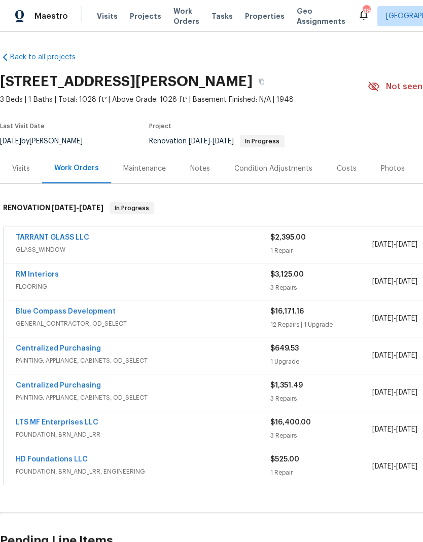
click at [81, 314] on link "Blue Compass Development" at bounding box center [66, 311] width 100 height 7
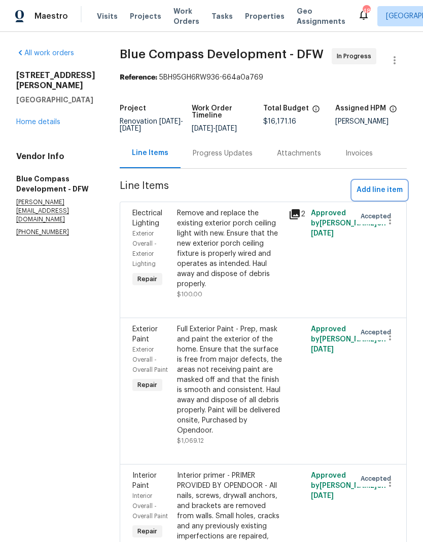
click at [386, 184] on span "Add line item" at bounding box center [379, 190] width 46 height 13
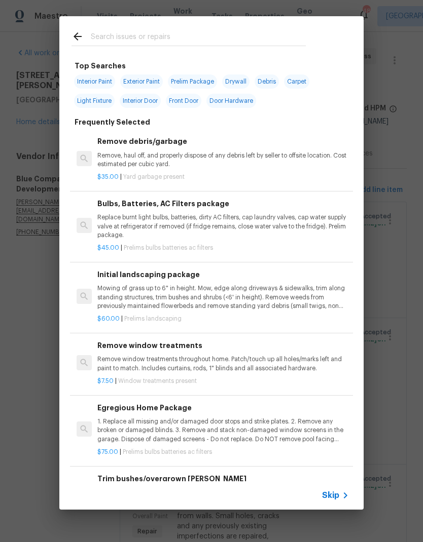
click at [160, 32] on input "text" at bounding box center [198, 37] width 215 height 15
type input "Baseboards"
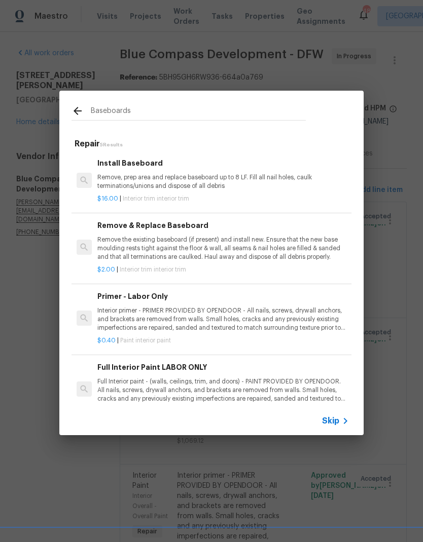
click at [125, 183] on p "Remove, prep area and replace baseboard up to 8 LF. Fill all nail holes, caulk …" at bounding box center [222, 181] width 251 height 17
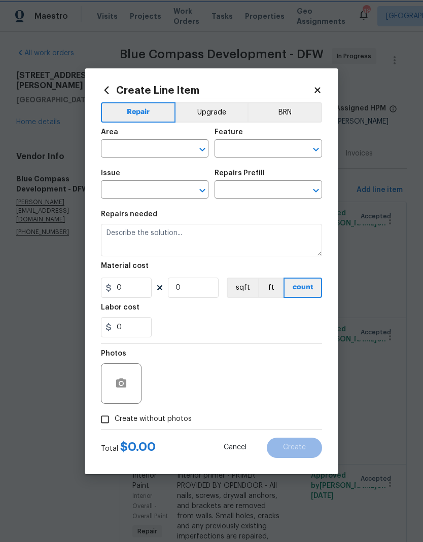
type input "Interior Trim"
type input "Install Baseboard $16.00"
type textarea "Remove, prep area and replace baseboard up to 8 LF. Fill all nail holes, caulk …"
type input "16"
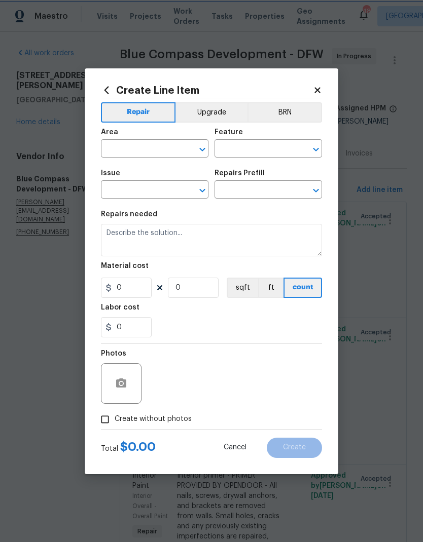
type input "1"
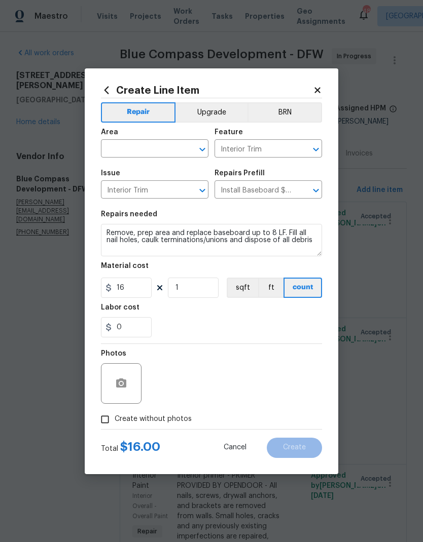
click at [131, 143] on input "text" at bounding box center [140, 150] width 79 height 16
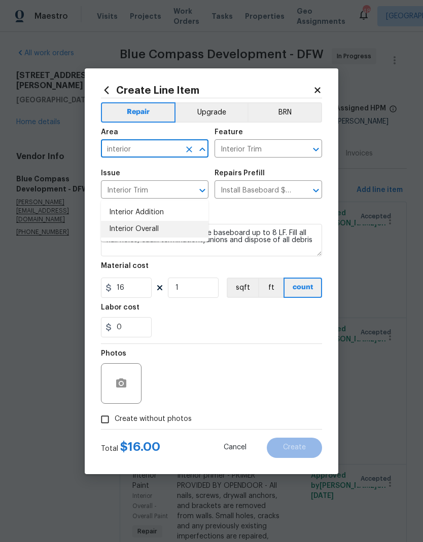
click at [137, 221] on li "Interior Overall" at bounding box center [154, 229] width 107 height 17
type input "Interior Overall"
click at [136, 193] on input "Interior Trim" at bounding box center [140, 191] width 79 height 16
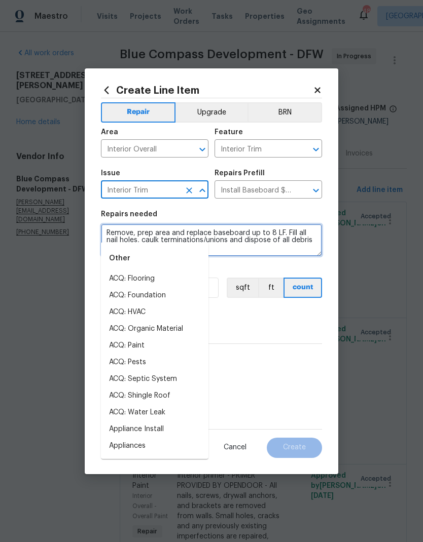
click at [278, 256] on textarea "Remove, prep area and replace baseboard up to 8 LF. Fill all nail holes, caulk …" at bounding box center [211, 240] width 221 height 32
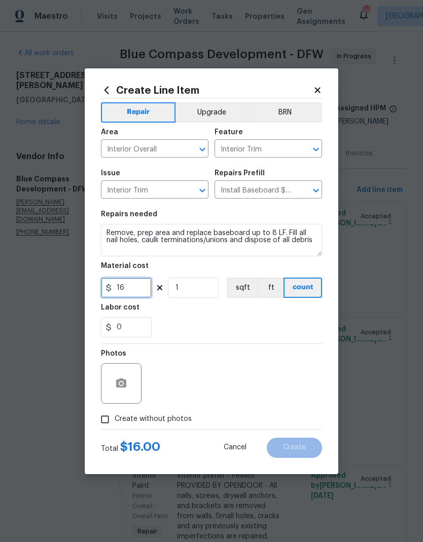
click at [135, 290] on input "16" at bounding box center [126, 288] width 51 height 20
type input "500"
click at [272, 321] on div "0" at bounding box center [211, 327] width 221 height 20
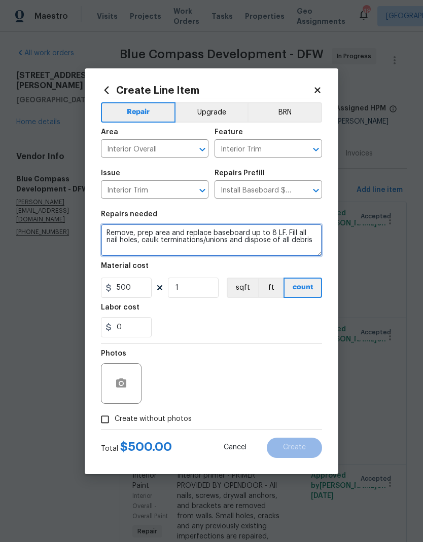
click at [316, 243] on textarea "Remove, prep area and replace baseboard up to 8 LF. Fill all nail holes, caulk …" at bounding box center [211, 240] width 221 height 32
click at [135, 252] on textarea "Remove, prep area and replace baseboard up to 8 LF. Fill all nail holes, caulk …" at bounding box center [211, 240] width 221 height 32
click at [133, 248] on textarea "Remove, prep area and replace baseboard up to 8 LF. Fill all nail holes, caulk …" at bounding box center [211, 240] width 221 height 32
click at [183, 250] on textarea "Remove, prep area and replace baseboard up to 8 LF. Fill all nail holes, caulk …" at bounding box center [211, 240] width 221 height 32
type textarea "Remove, prep area and replace baseboard up to 8 LF. Fill all nail holes, caulk …"
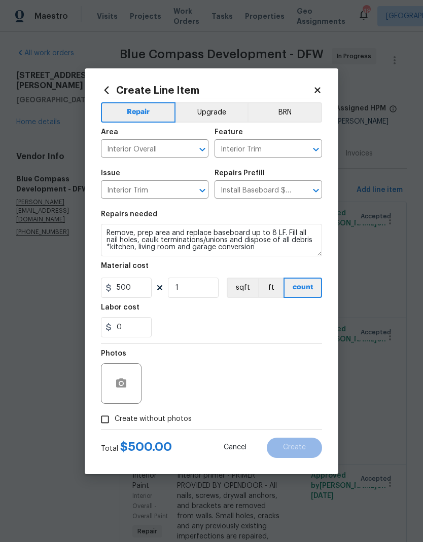
click at [280, 324] on div "0" at bounding box center [211, 327] width 221 height 20
click at [105, 419] on input "Create without photos" at bounding box center [104, 419] width 19 height 19
checkbox input "true"
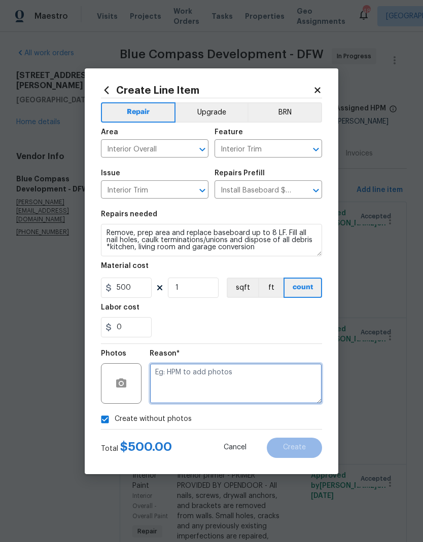
click at [290, 389] on textarea at bounding box center [235, 383] width 172 height 41
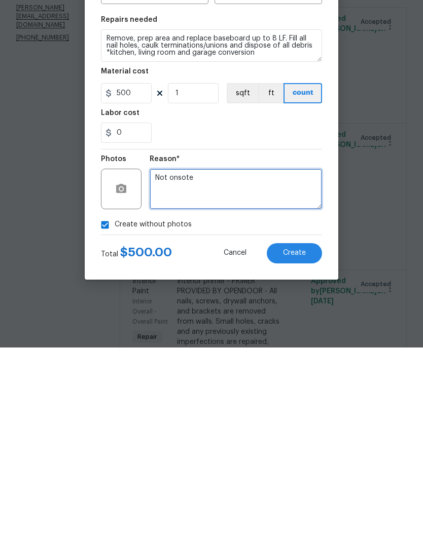
type textarea "Not onsote"
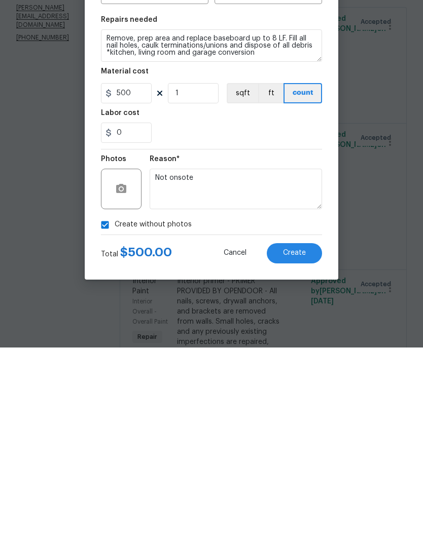
click at [284, 344] on div "Reason* Not onsote" at bounding box center [235, 377] width 172 height 66
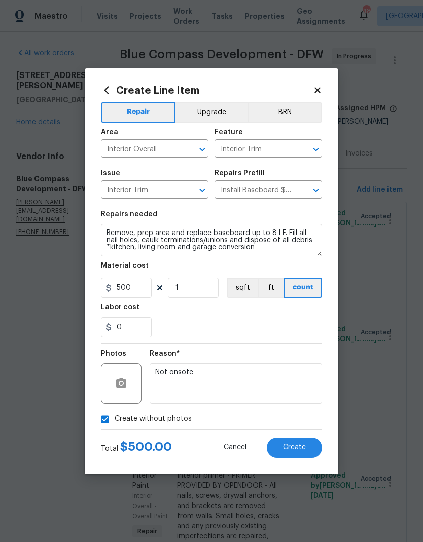
click at [307, 448] on button "Create" at bounding box center [294, 448] width 55 height 20
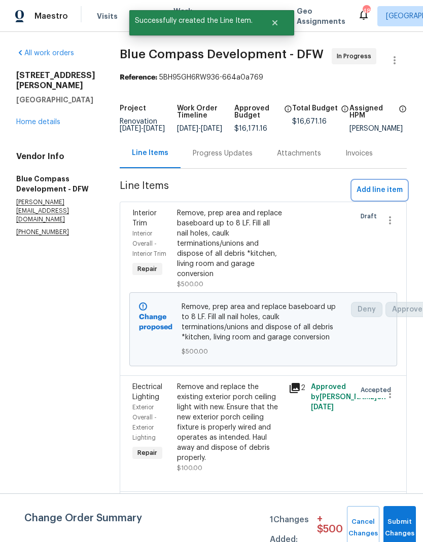
click at [364, 194] on button "Add line item" at bounding box center [379, 190] width 54 height 19
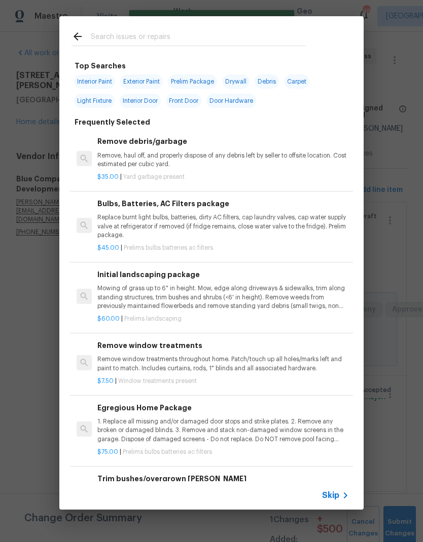
click at [207, 38] on input "text" at bounding box center [198, 37] width 215 height 15
type input "Interior door"
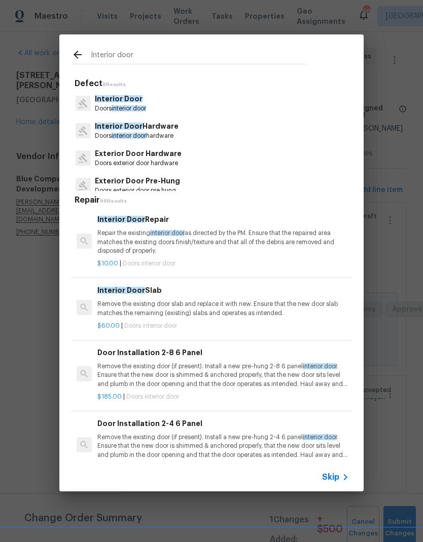
click at [115, 102] on span "Interior Door" at bounding box center [119, 98] width 48 height 7
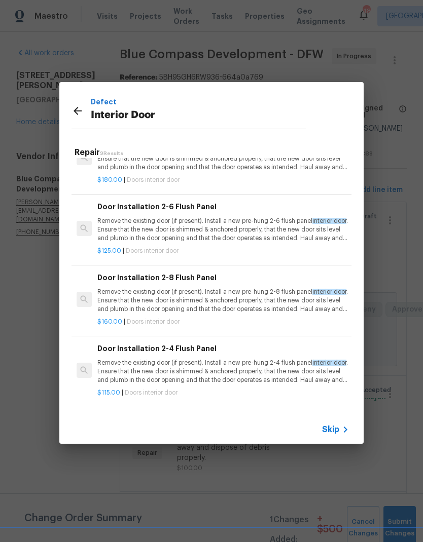
scroll to position [312, 0]
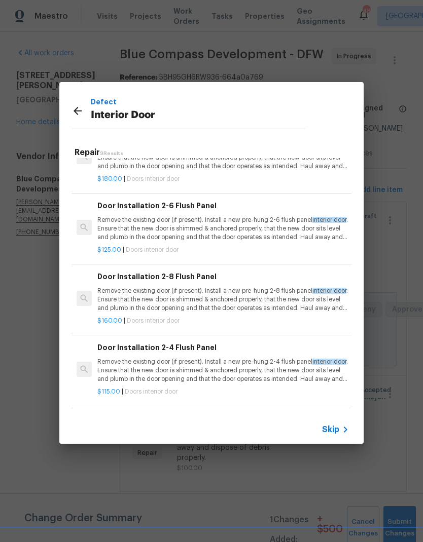
click at [133, 287] on p "Remove the existing door (if present). Install a new pre-hung 2-8 flush panel i…" at bounding box center [222, 300] width 251 height 26
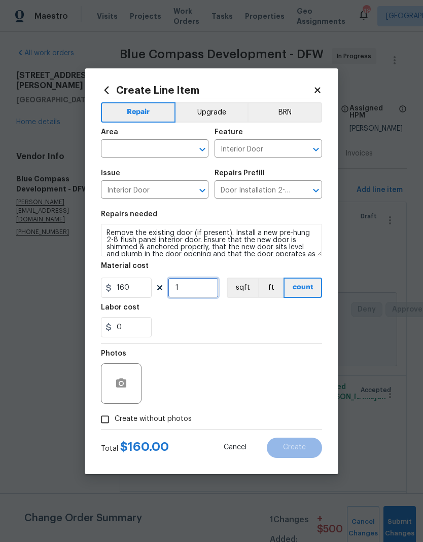
click at [191, 292] on input "1" at bounding box center [193, 288] width 51 height 20
type input "2"
click at [281, 313] on div "Labor cost" at bounding box center [211, 310] width 221 height 13
click at [132, 156] on input "text" at bounding box center [140, 150] width 79 height 16
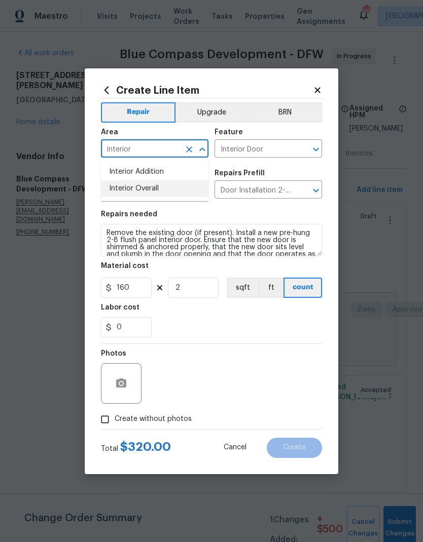
click at [134, 184] on li "Interior Overall" at bounding box center [154, 188] width 107 height 17
type input "Interior Overall"
click at [266, 328] on div "0" at bounding box center [211, 327] width 221 height 20
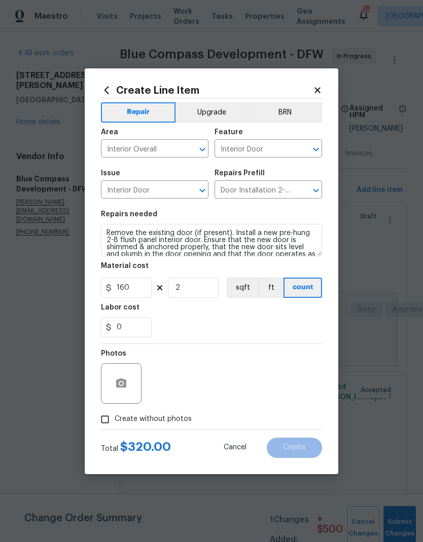
click at [107, 420] on input "Create without photos" at bounding box center [104, 419] width 19 height 19
checkbox input "true"
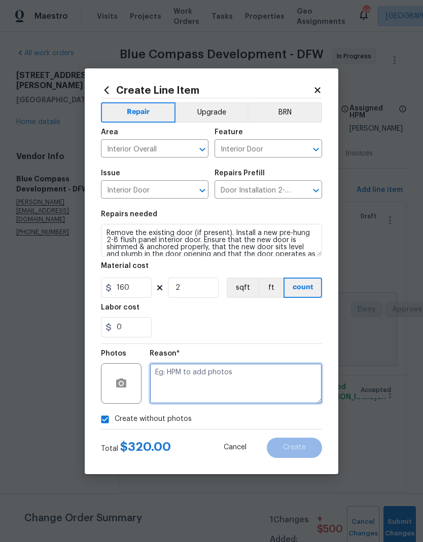
click at [274, 396] on textarea at bounding box center [235, 383] width 172 height 41
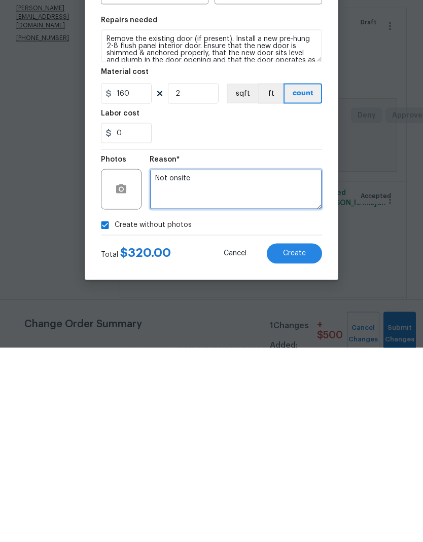
type textarea "Not onsite"
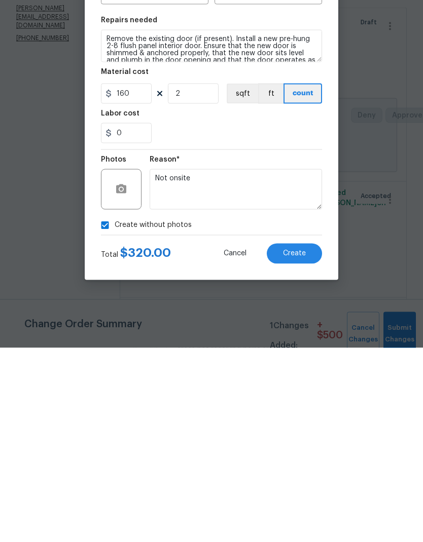
click at [285, 317] on div "0" at bounding box center [211, 327] width 221 height 20
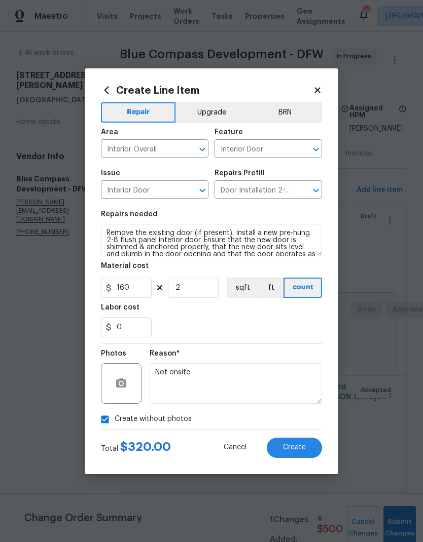
click at [299, 440] on button "Create" at bounding box center [294, 448] width 55 height 20
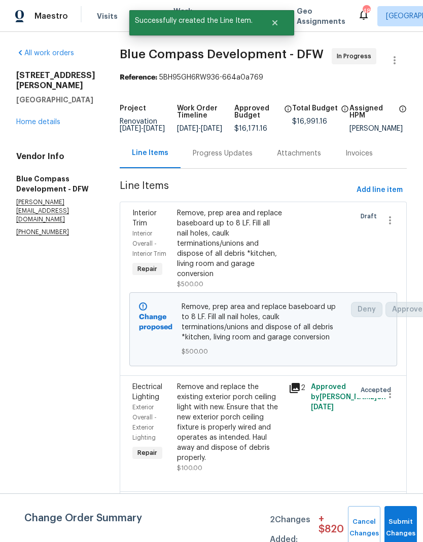
scroll to position [0, 0]
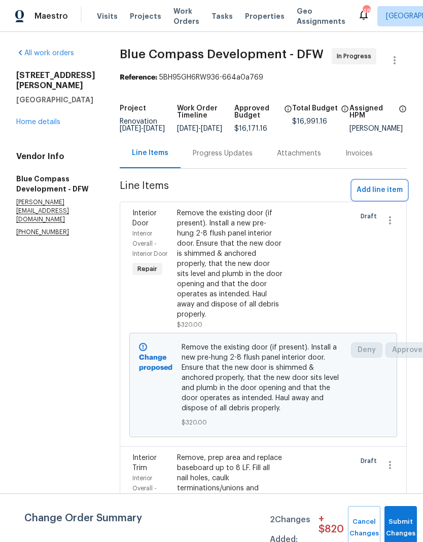
click at [378, 197] on span "Add line item" at bounding box center [379, 190] width 46 height 13
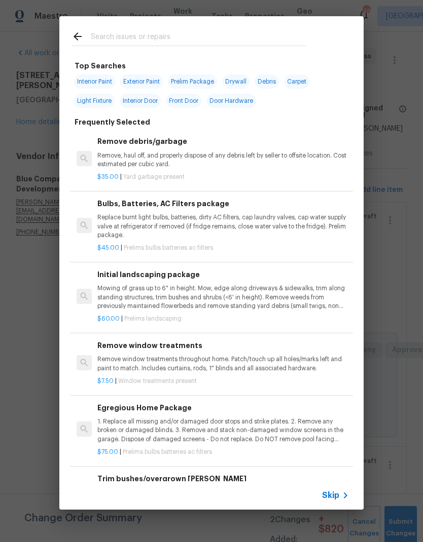
click at [78, 41] on icon at bounding box center [77, 36] width 12 height 12
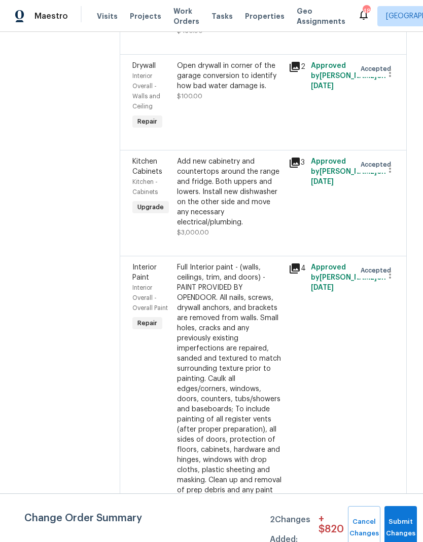
scroll to position [1552, 1]
click at [249, 91] on div "Open drywall in corner of the garage conversion to identify how bad water damag…" at bounding box center [228, 76] width 105 height 30
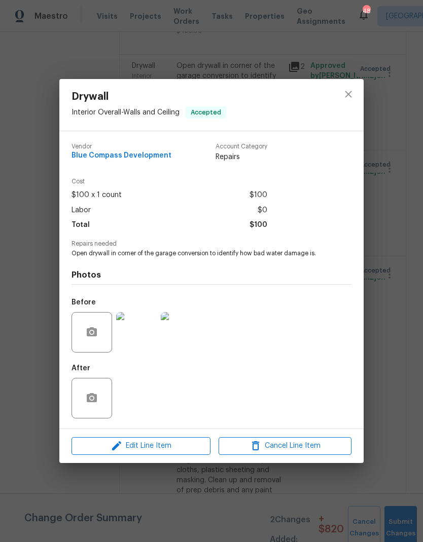
click at [179, 454] on button "Edit Line Item" at bounding box center [140, 446] width 139 height 18
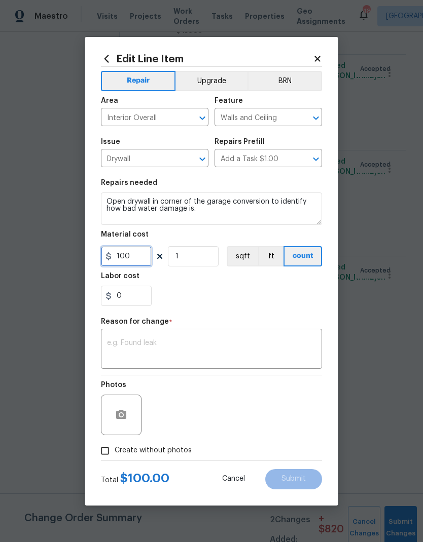
click at [142, 267] on input "100" at bounding box center [126, 256] width 51 height 20
click at [287, 295] on div "0" at bounding box center [211, 296] width 221 height 20
click at [135, 256] on input "150" at bounding box center [126, 256] width 51 height 20
type input "250"
click at [263, 309] on section "Repairs needed Open drywall in corner of the garage conversion to identify how …" at bounding box center [211, 242] width 221 height 139
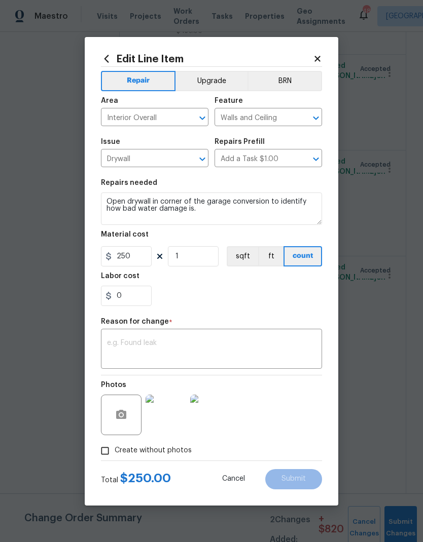
click at [257, 348] on textarea at bounding box center [211, 350] width 209 height 21
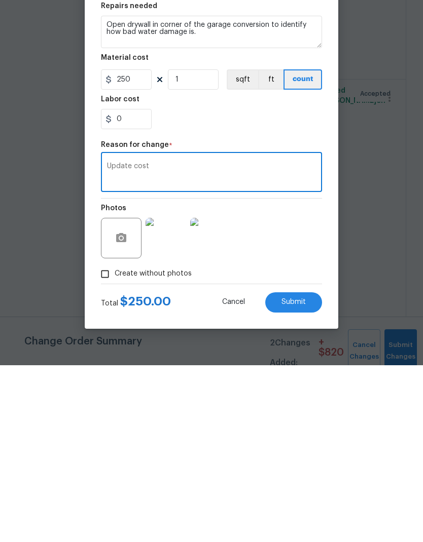
type textarea "Update cost"
click at [293, 376] on div "Photos" at bounding box center [211, 409] width 221 height 66
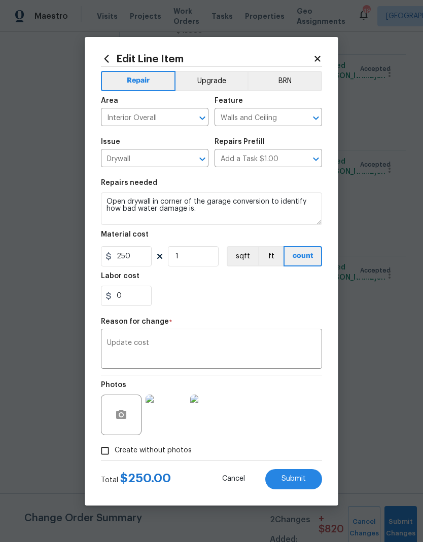
click at [299, 475] on button "Submit" at bounding box center [293, 479] width 57 height 20
type input "100"
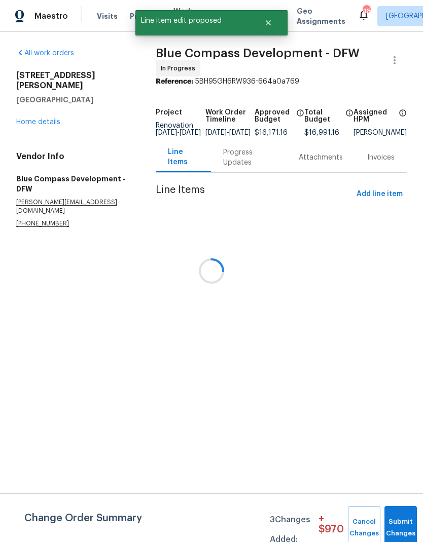
scroll to position [0, 0]
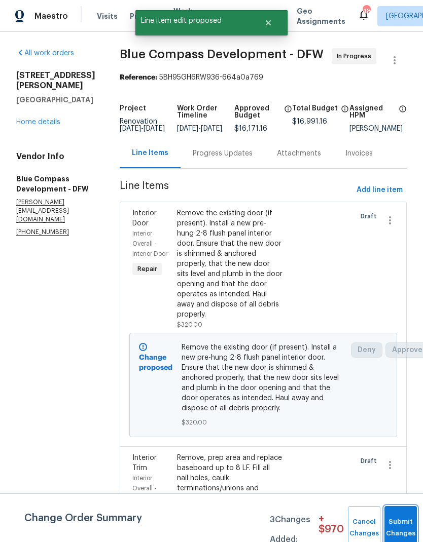
click at [400, 521] on button "Submit Changes" at bounding box center [400, 528] width 32 height 44
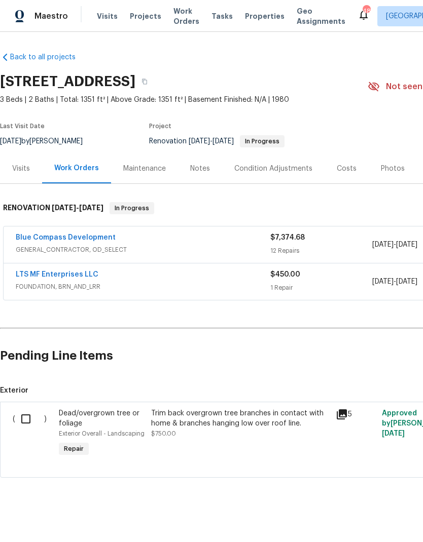
click at [54, 274] on link "LTS MF Enterprises LLC" at bounding box center [57, 274] width 83 height 7
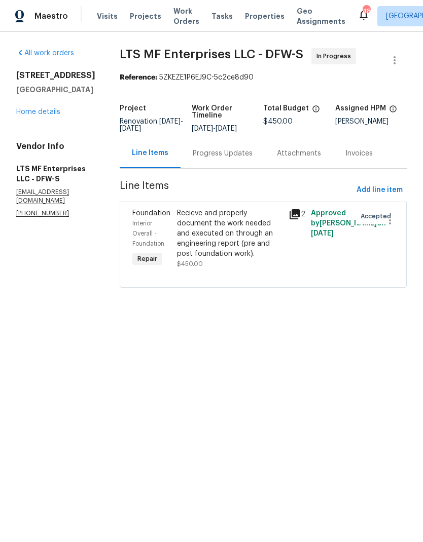
click at [290, 212] on icon at bounding box center [294, 214] width 10 height 10
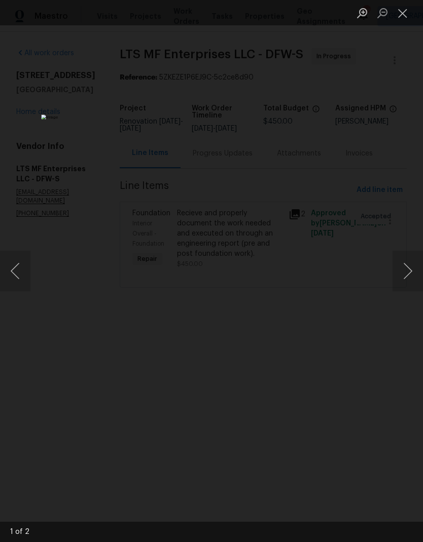
click at [408, 270] on button "Next image" at bounding box center [407, 271] width 30 height 41
click at [405, 14] on button "Close lightbox" at bounding box center [402, 13] width 20 height 18
